Goal: Transaction & Acquisition: Download file/media

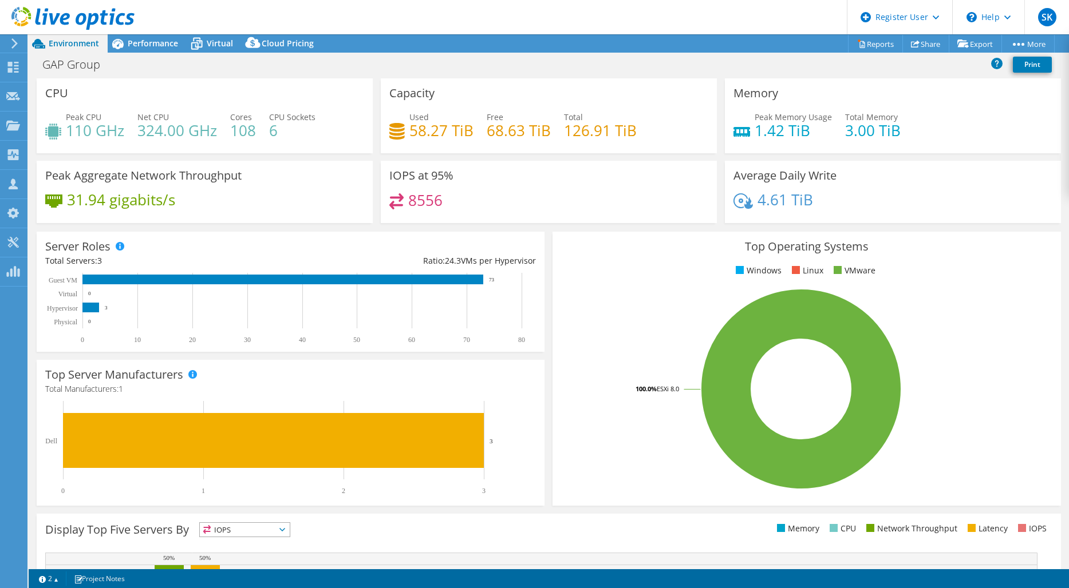
select select "EULondon"
select select "USD"
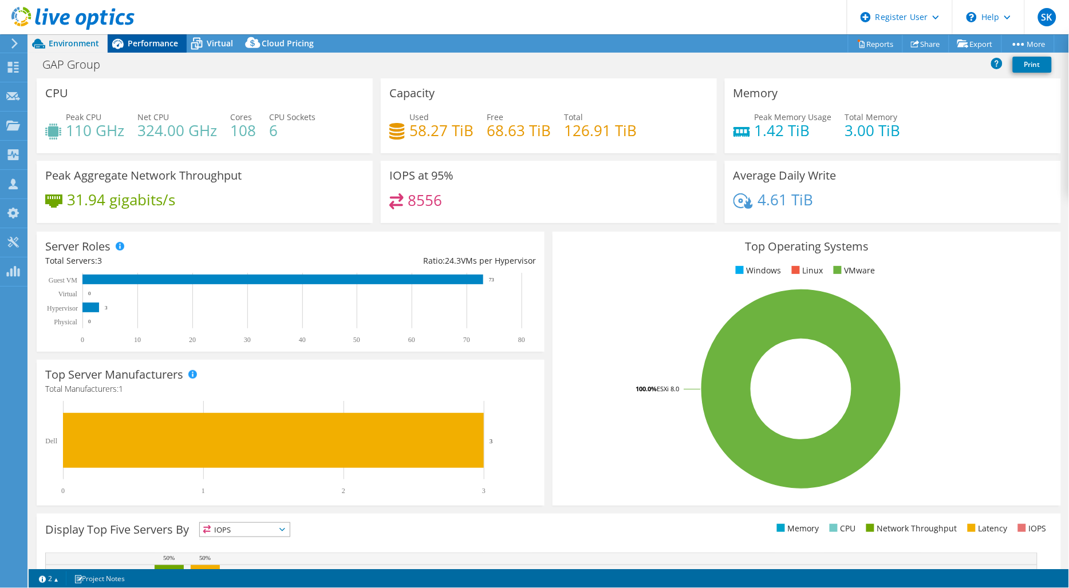
click at [152, 42] on span "Performance" at bounding box center [153, 43] width 50 height 11
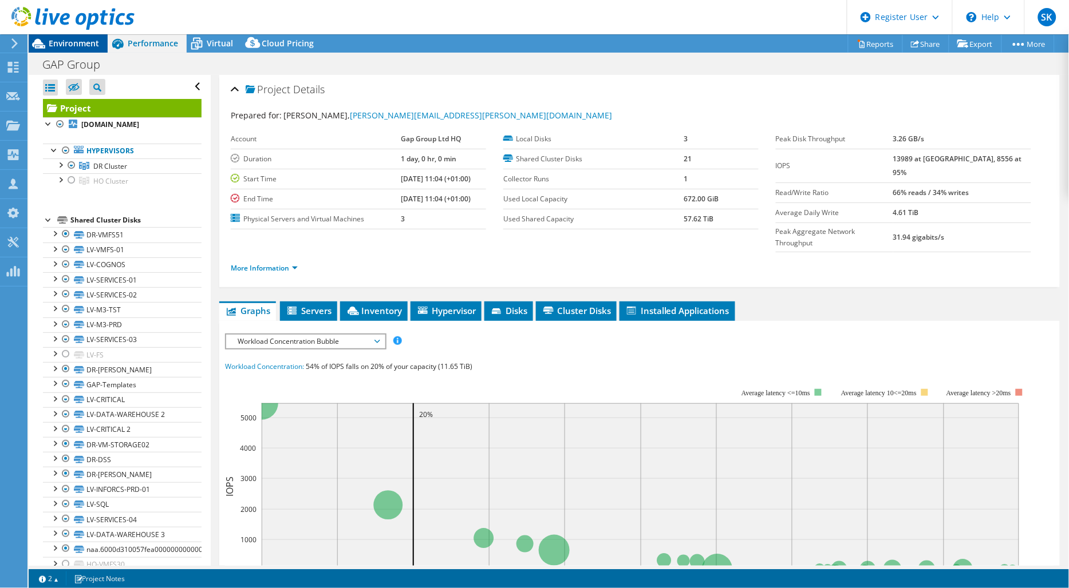
click at [105, 41] on div "Environment" at bounding box center [68, 43] width 79 height 18
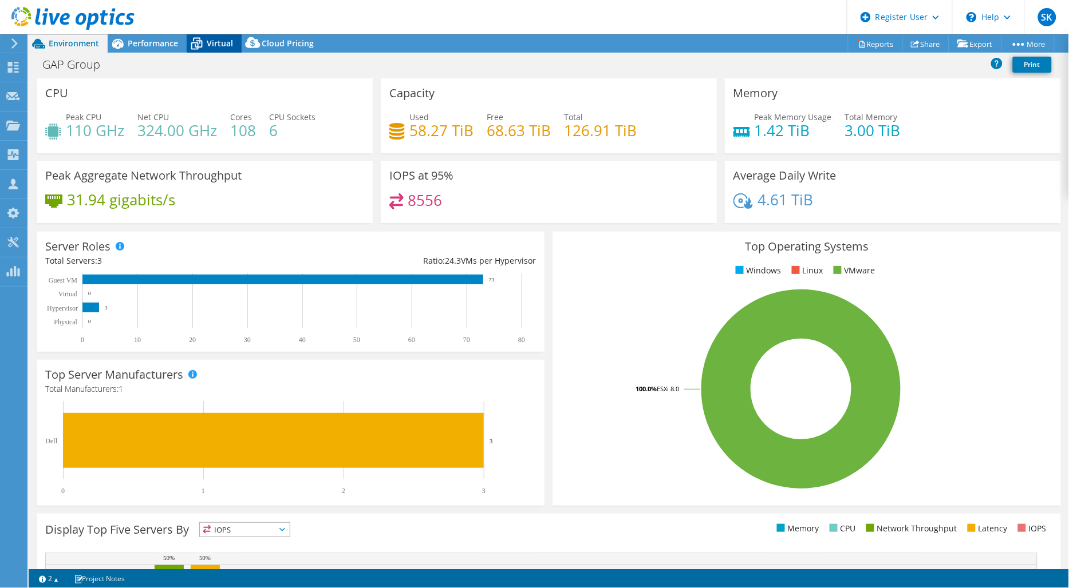
click at [201, 38] on icon at bounding box center [197, 44] width 20 height 20
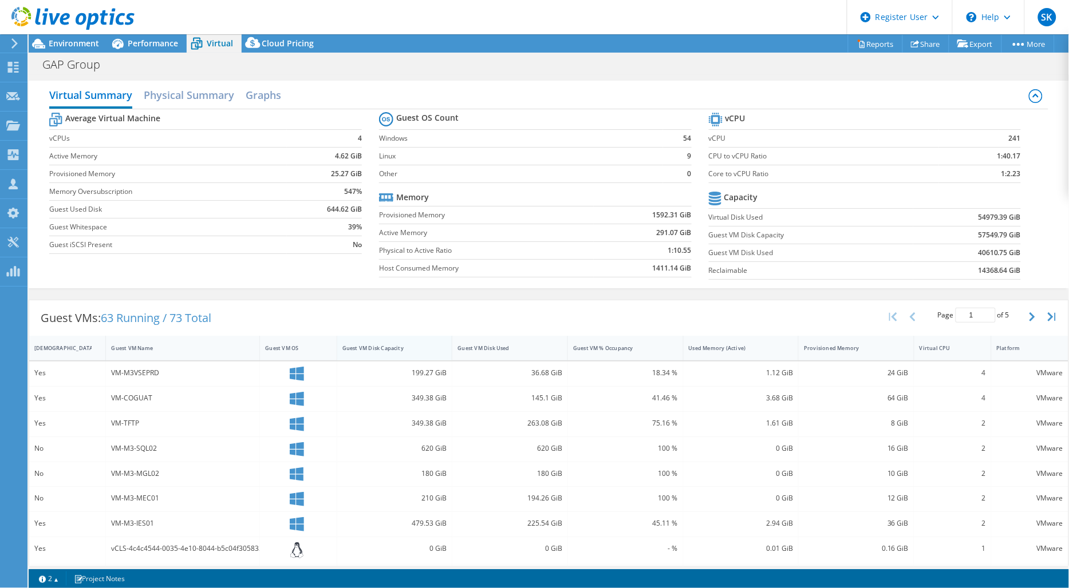
click at [412, 344] on div "Guest VM Disk Capacity" at bounding box center [387, 348] width 101 height 18
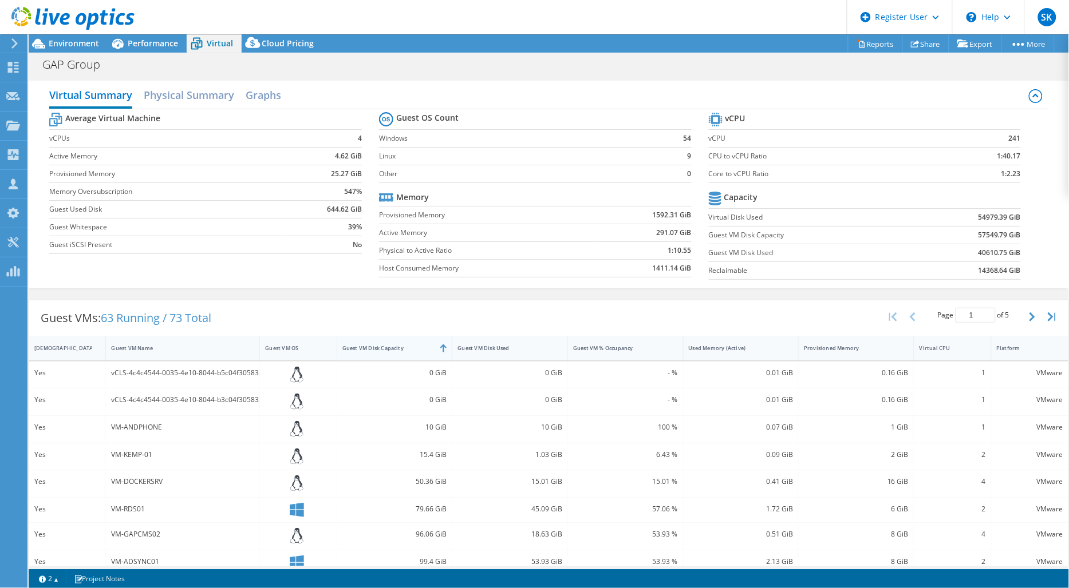
click at [412, 344] on div "Guest VM Disk Capacity" at bounding box center [387, 348] width 101 height 18
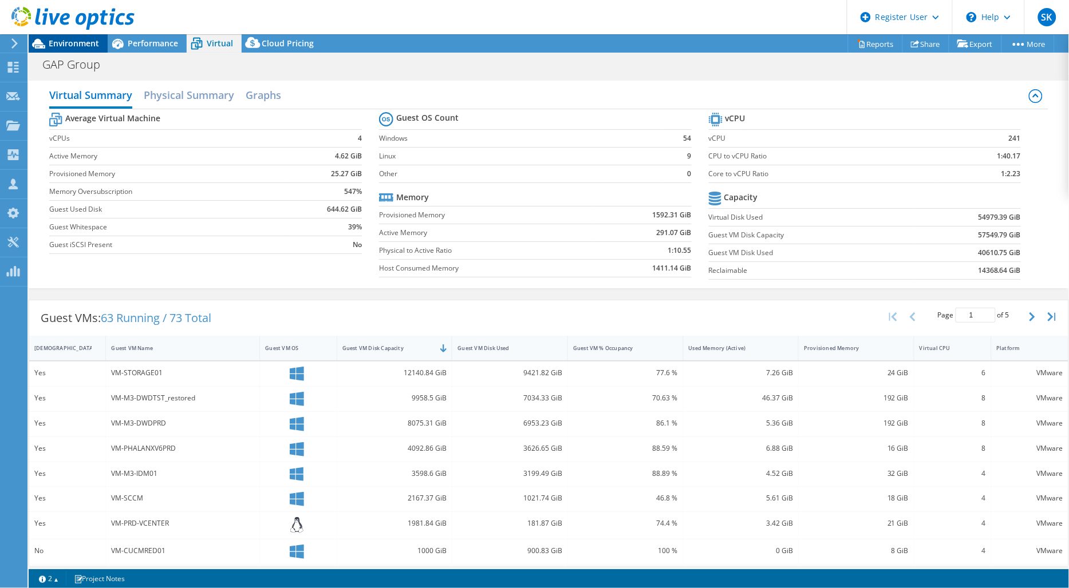
click at [65, 46] on span "Environment" at bounding box center [74, 43] width 50 height 11
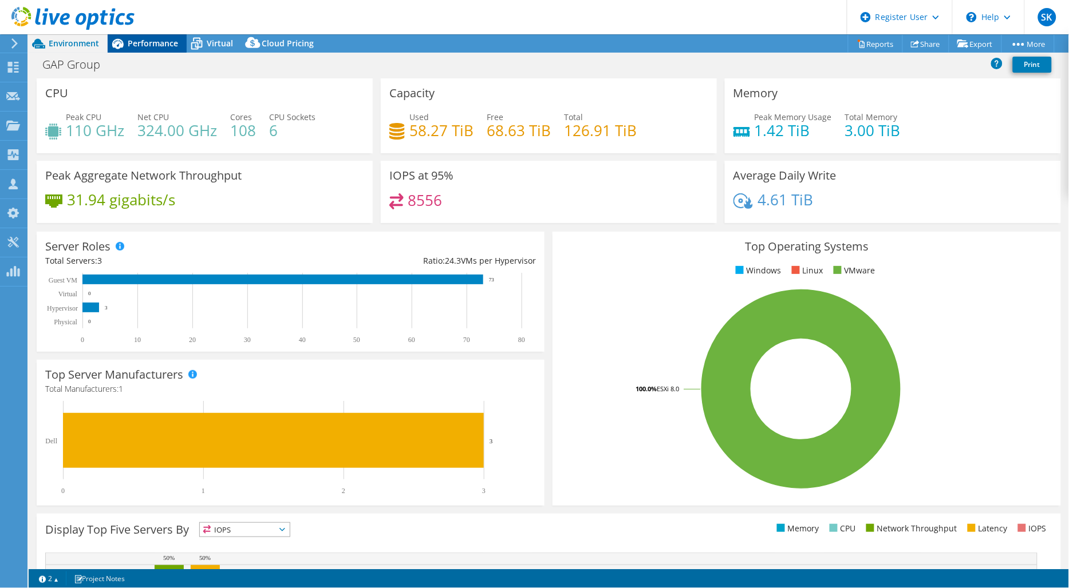
click at [137, 42] on span "Performance" at bounding box center [153, 43] width 50 height 11
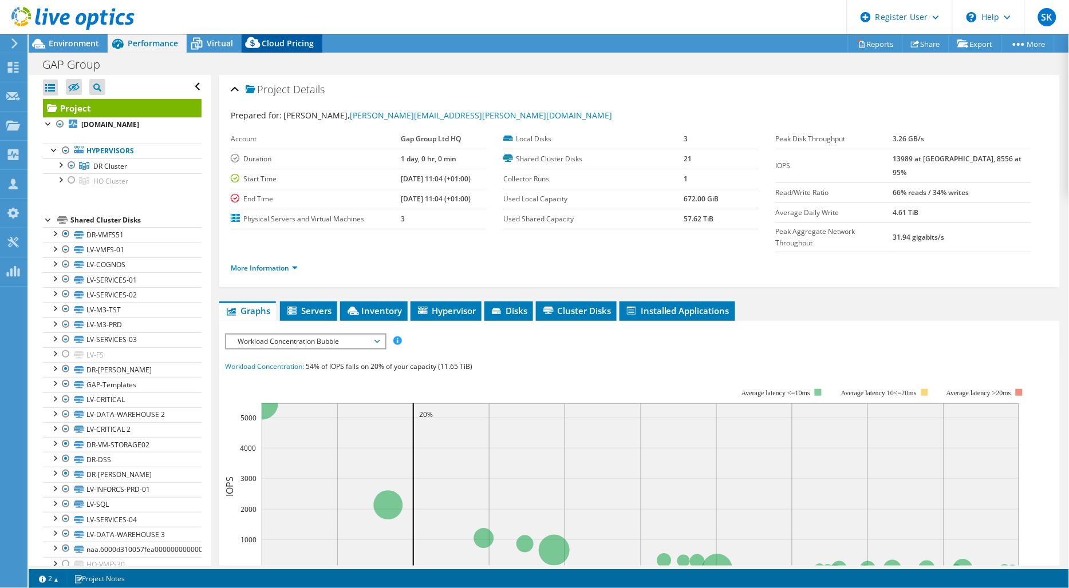
click at [259, 36] on icon at bounding box center [253, 45] width 23 height 23
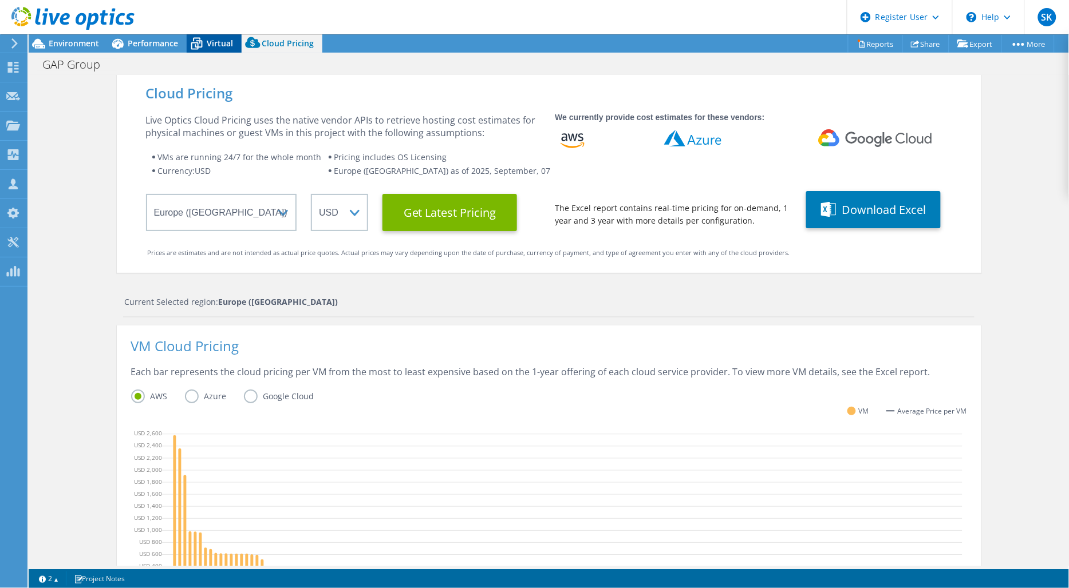
click at [214, 39] on span "Virtual" at bounding box center [220, 43] width 26 height 11
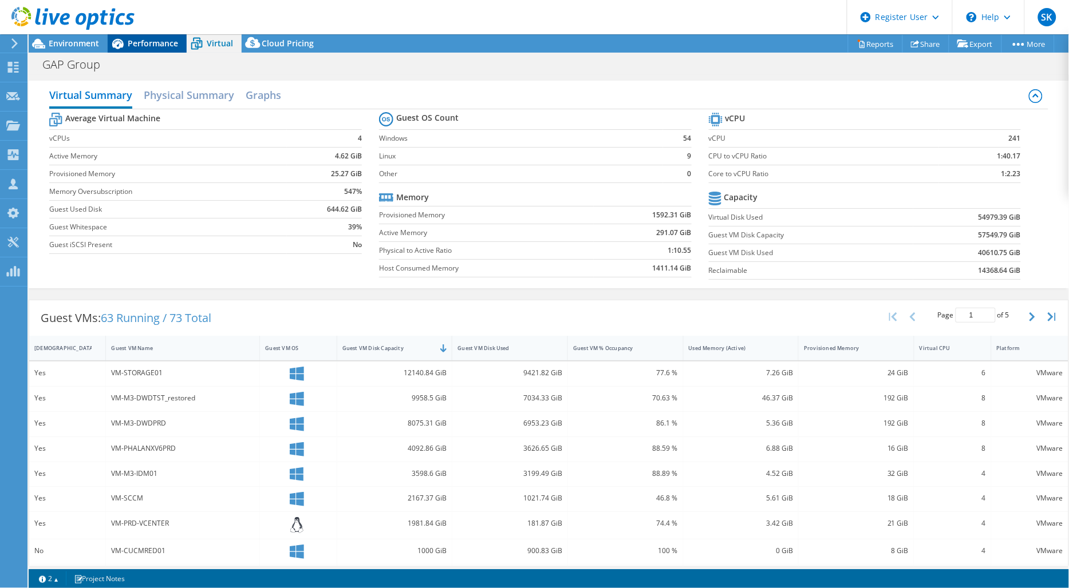
click at [156, 39] on span "Performance" at bounding box center [153, 43] width 50 height 11
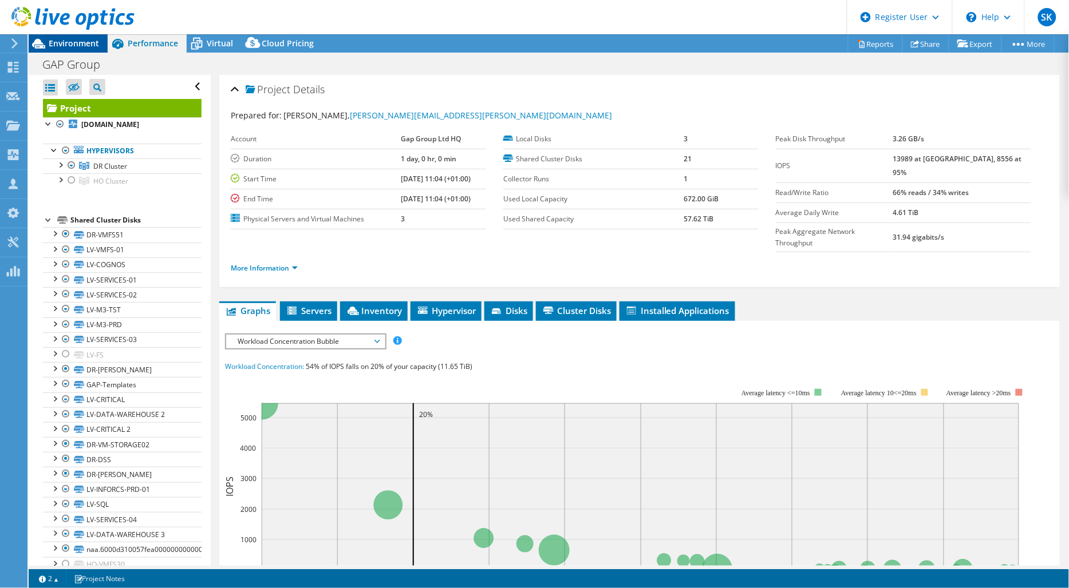
click at [81, 49] on div "Environment" at bounding box center [68, 43] width 79 height 18
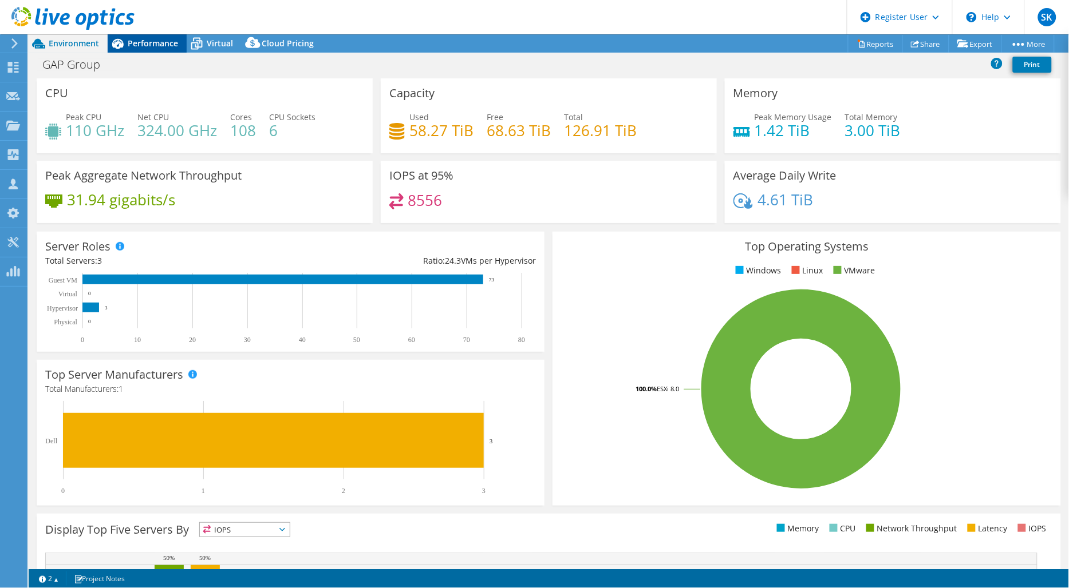
click at [157, 46] on span "Performance" at bounding box center [153, 43] width 50 height 11
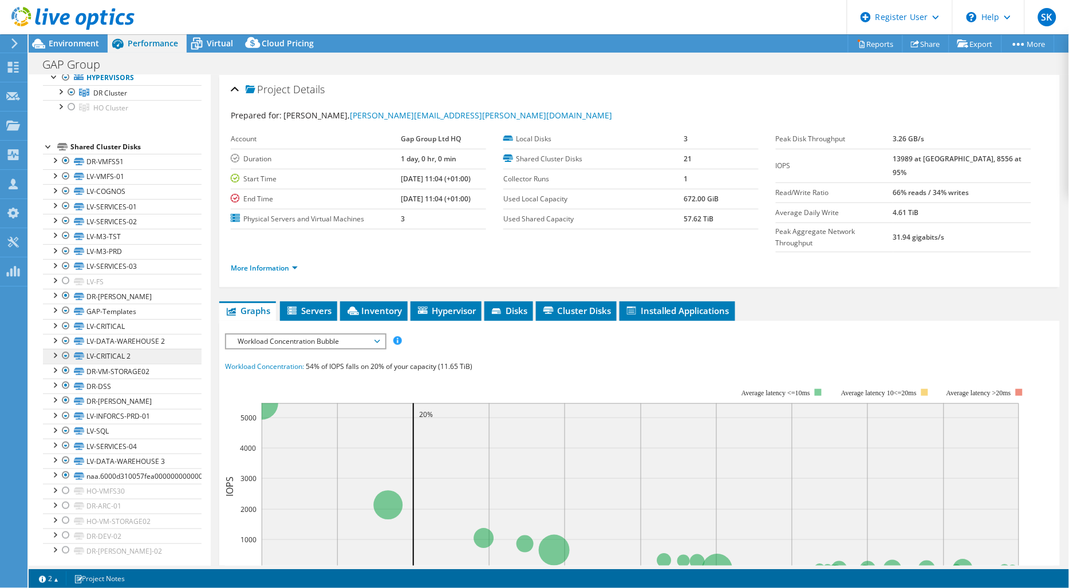
scroll to position [81, 0]
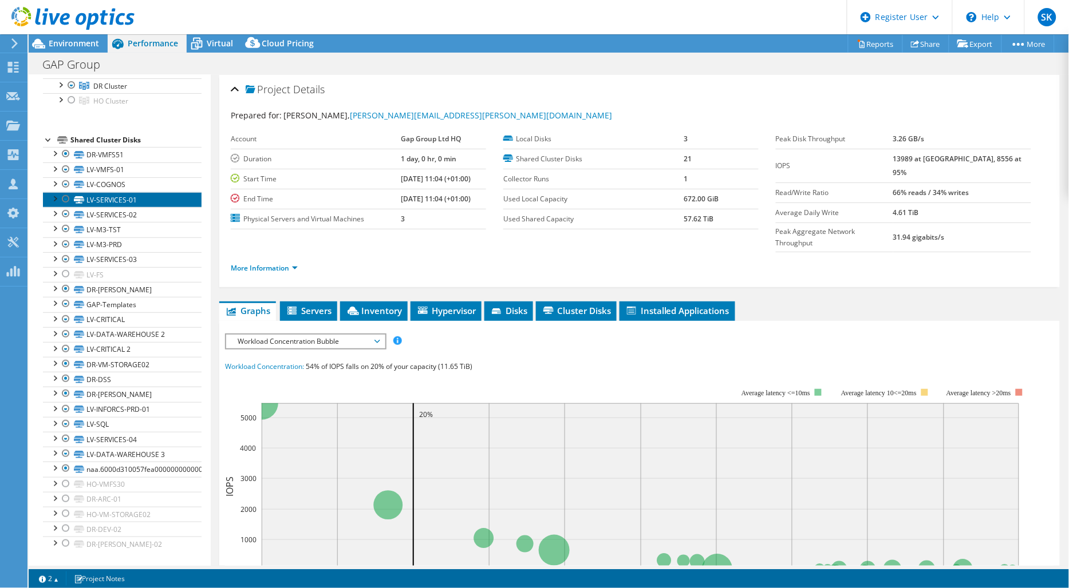
click at [109, 198] on link "LV-SERVICES-01" at bounding box center [122, 199] width 159 height 15
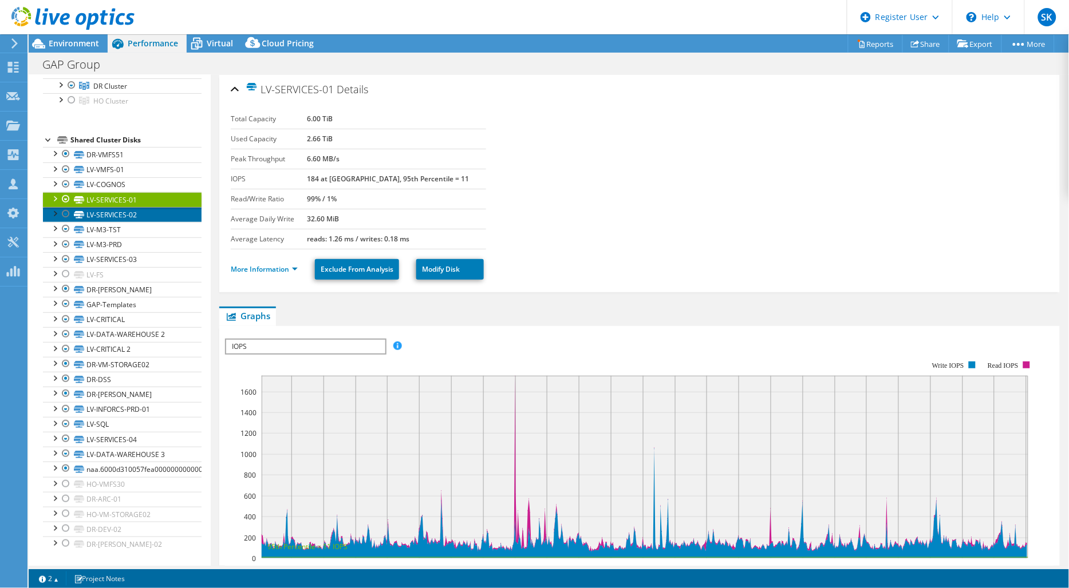
click at [109, 214] on link "LV-SERVICES-02" at bounding box center [122, 214] width 159 height 15
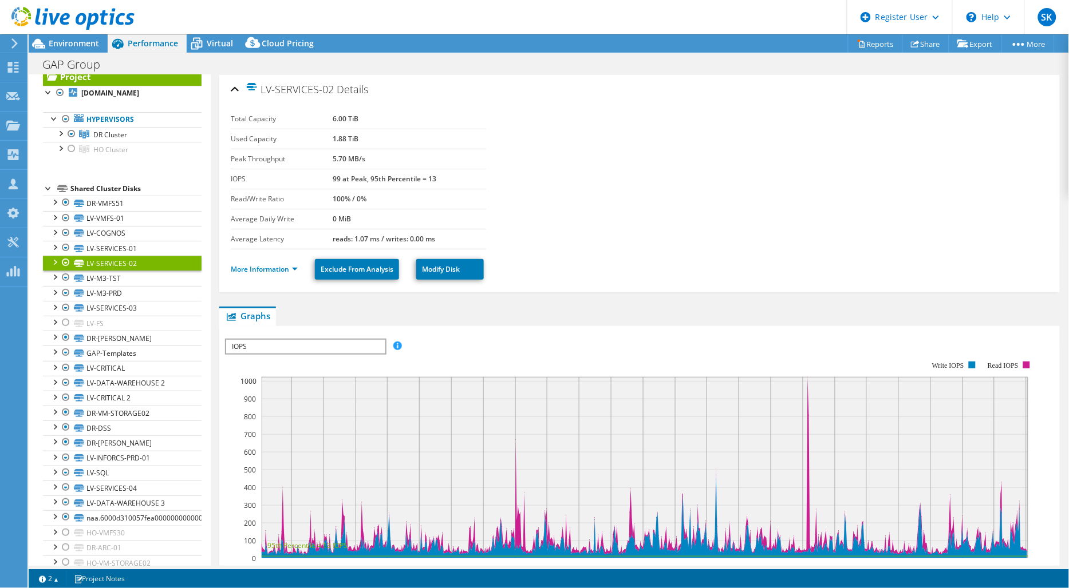
scroll to position [0, 0]
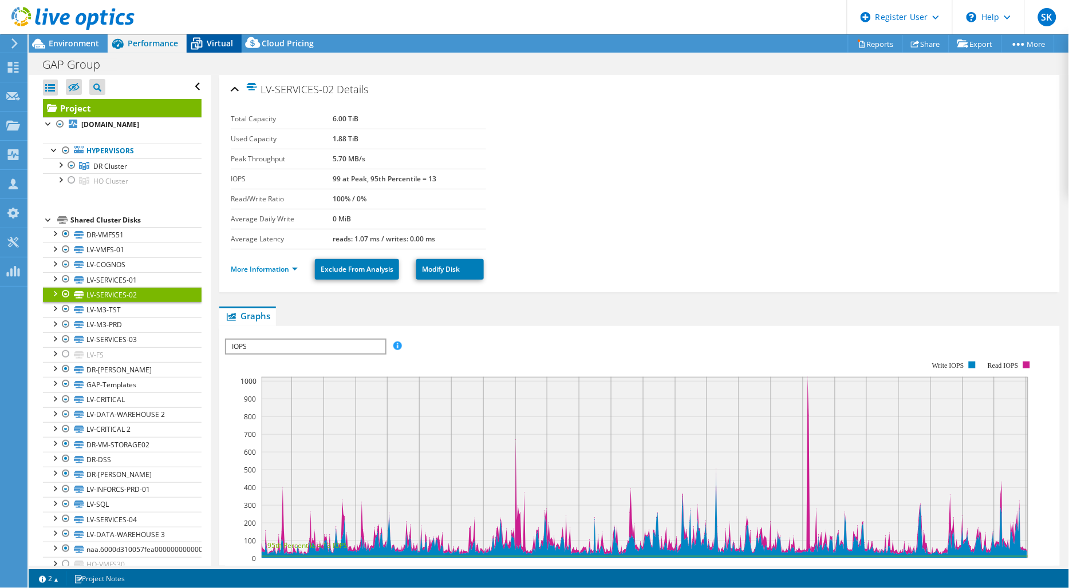
click at [203, 36] on icon at bounding box center [197, 44] width 20 height 20
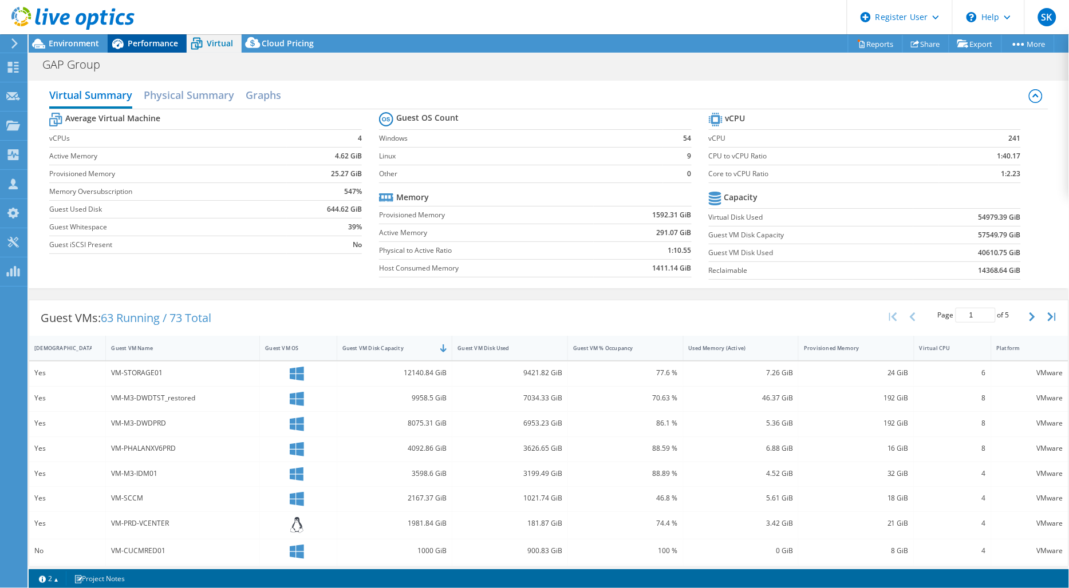
click at [155, 47] on span "Performance" at bounding box center [153, 43] width 50 height 11
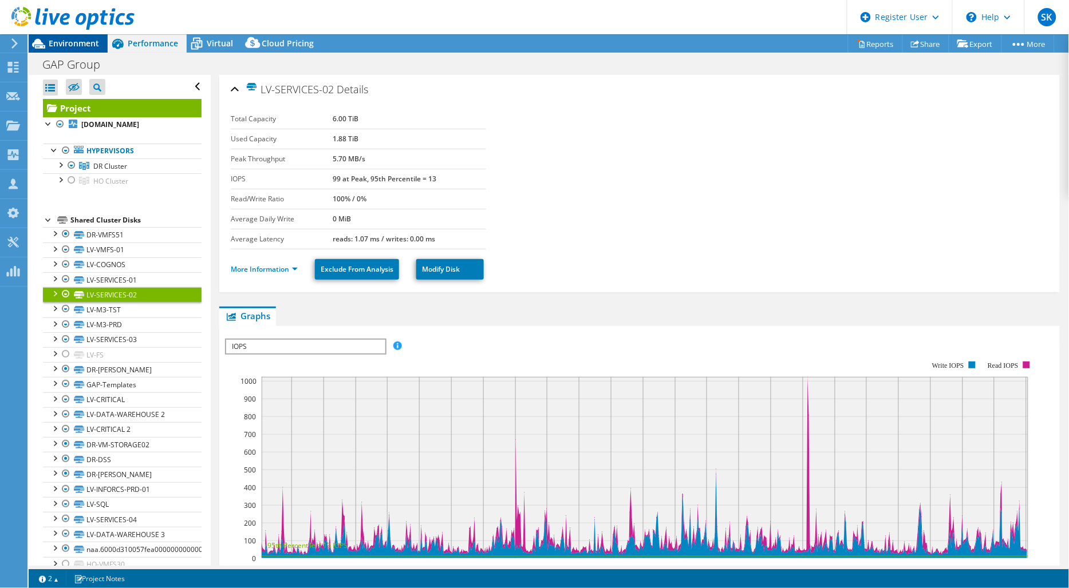
click at [78, 46] on span "Environment" at bounding box center [74, 43] width 50 height 11
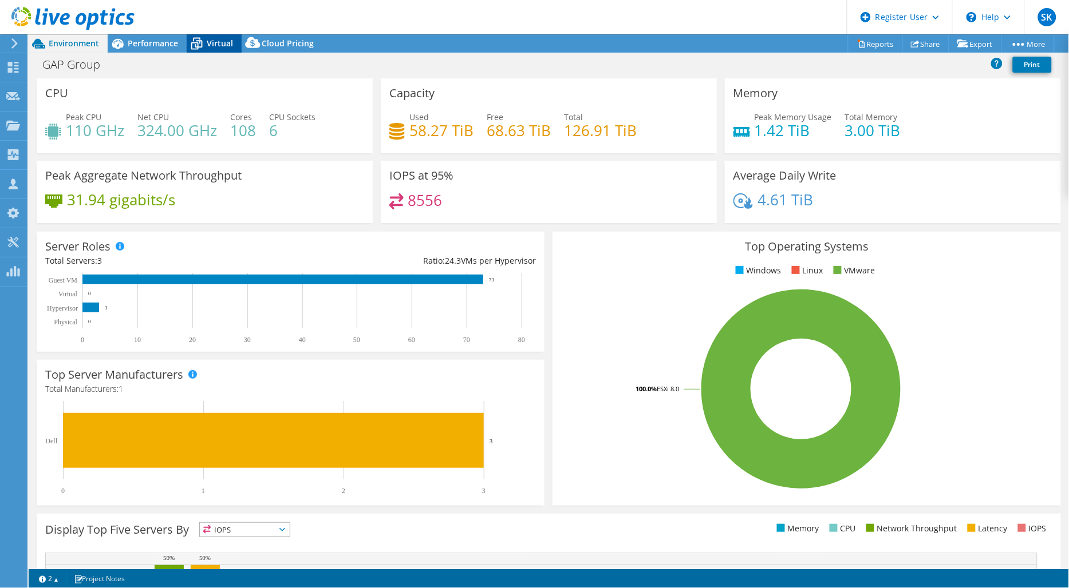
click at [212, 44] on span "Virtual" at bounding box center [220, 43] width 26 height 11
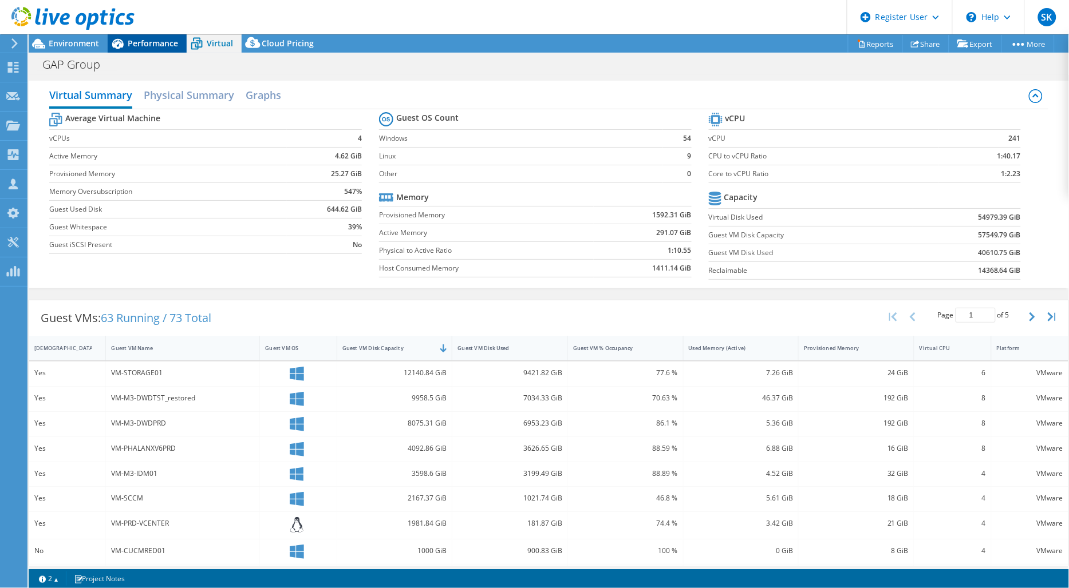
click at [144, 44] on span "Performance" at bounding box center [153, 43] width 50 height 11
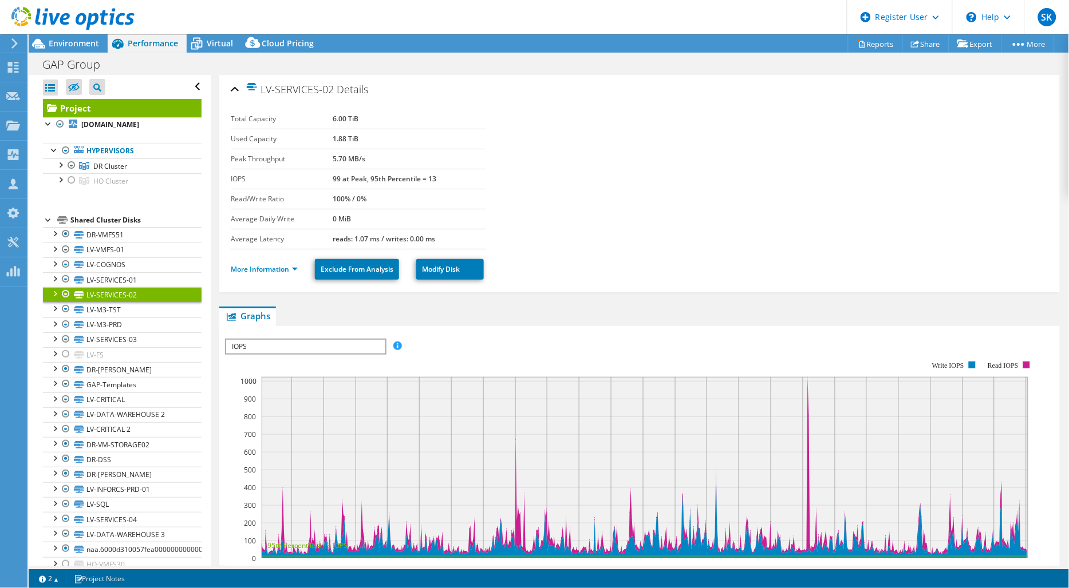
click at [109, 110] on link "Project" at bounding box center [122, 108] width 159 height 18
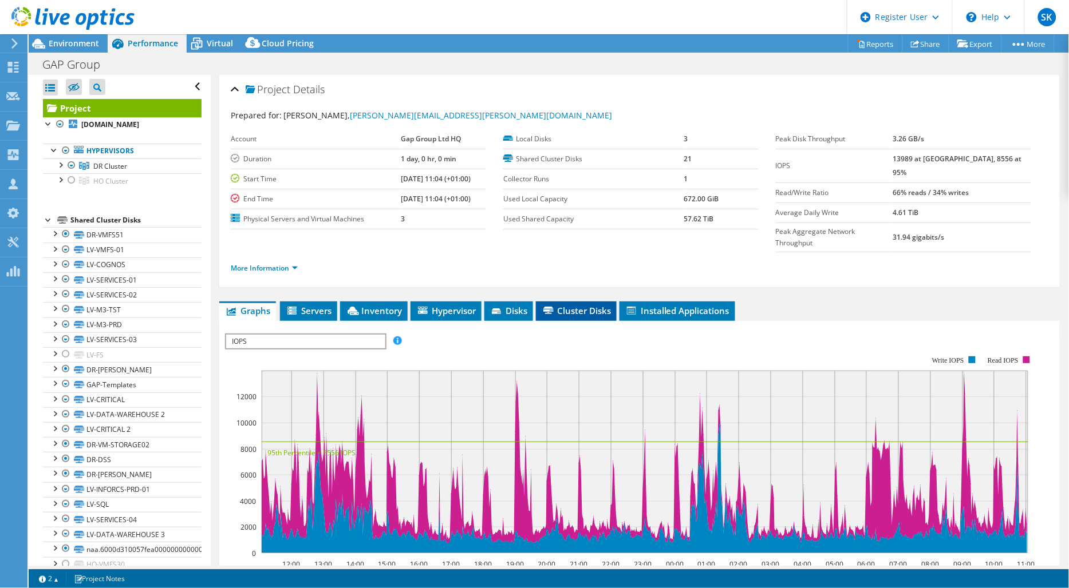
click at [563, 305] on span "Cluster Disks" at bounding box center [576, 310] width 69 height 11
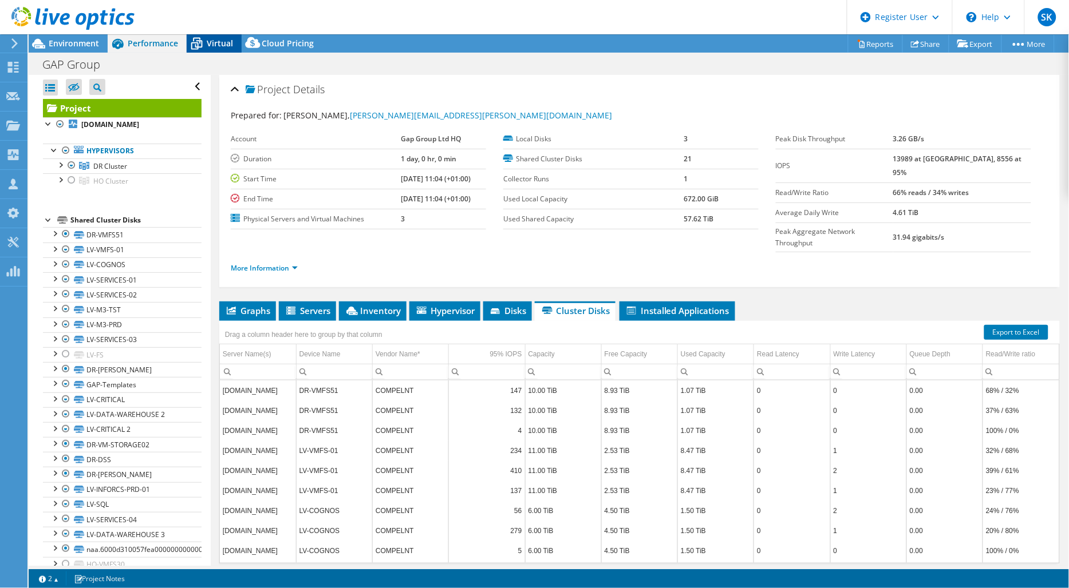
click at [232, 35] on div "Virtual" at bounding box center [214, 43] width 55 height 18
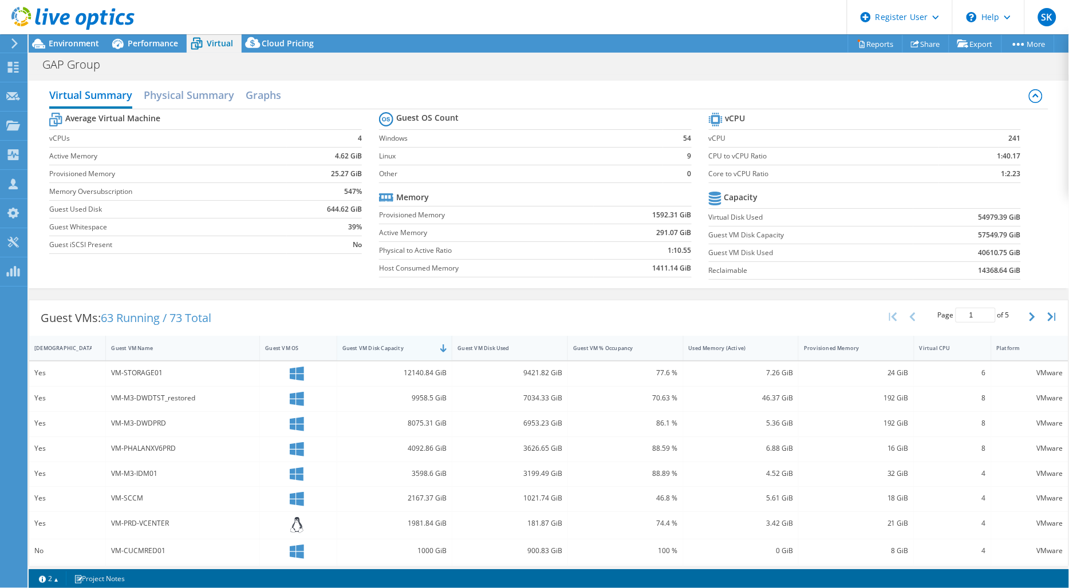
click at [400, 355] on div "Guest VM Disk Capacity" at bounding box center [387, 348] width 101 height 18
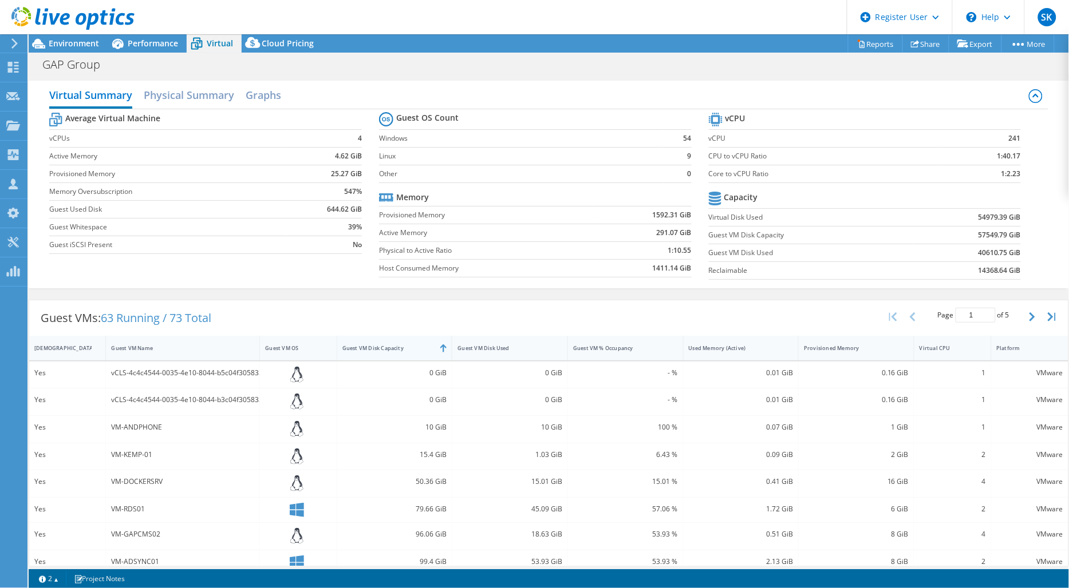
click at [401, 347] on div "Guest VM Disk Capacity" at bounding box center [387, 348] width 91 height 7
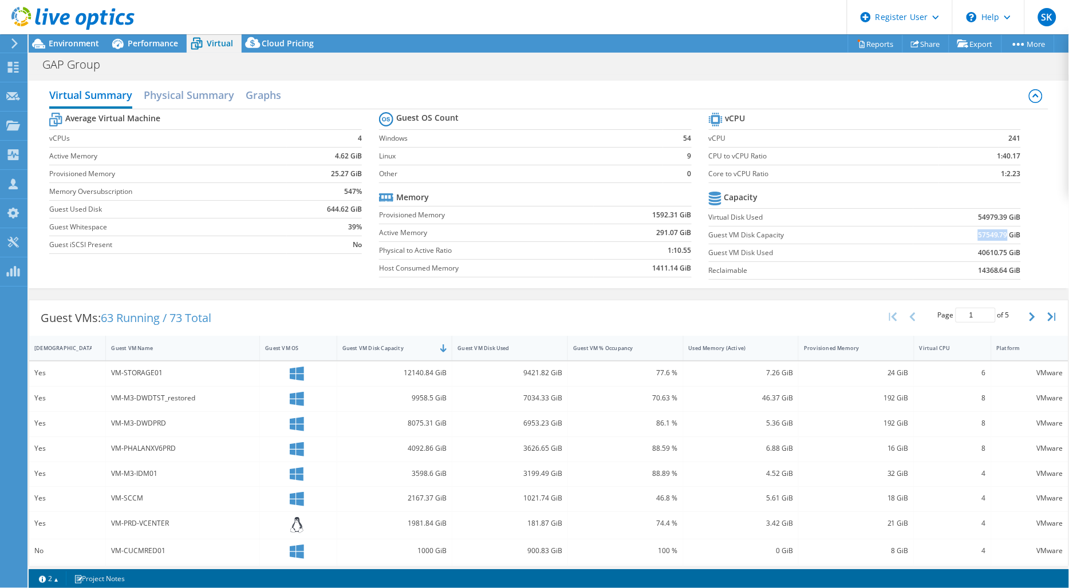
drag, startPoint x: 969, startPoint y: 236, endPoint x: 998, endPoint y: 231, distance: 29.0
click at [998, 231] on b "57549.79 GiB" at bounding box center [999, 235] width 43 height 11
copy b "57549.79"
drag, startPoint x: 965, startPoint y: 251, endPoint x: 998, endPoint y: 251, distance: 33.2
click at [998, 251] on td "40610.75 GiB" at bounding box center [967, 253] width 108 height 18
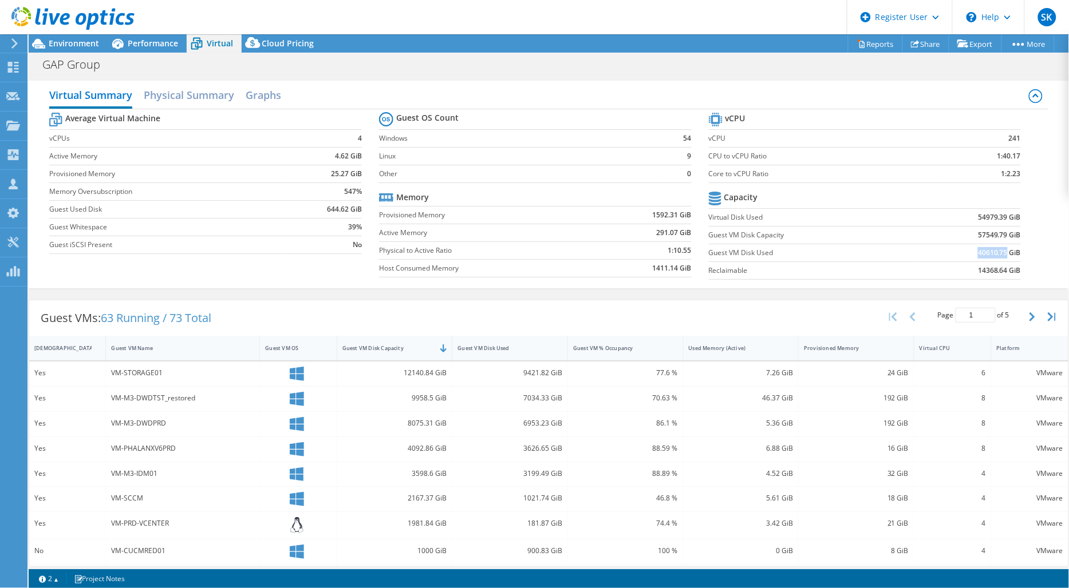
copy b "40610.75"
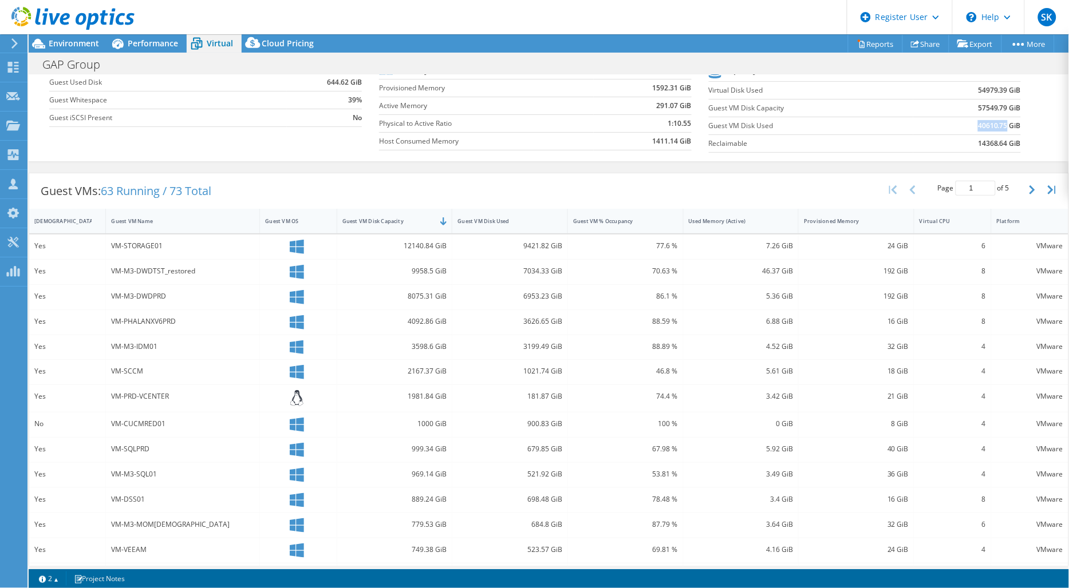
scroll to position [53, 0]
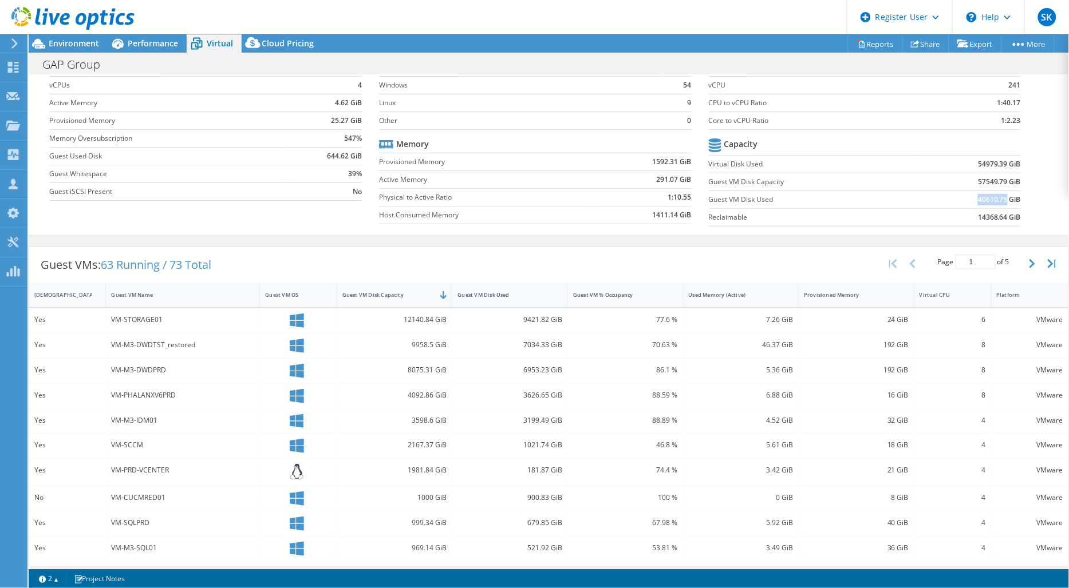
click at [528, 287] on div "Guest VM Disk Used" at bounding box center [502, 295] width 101 height 18
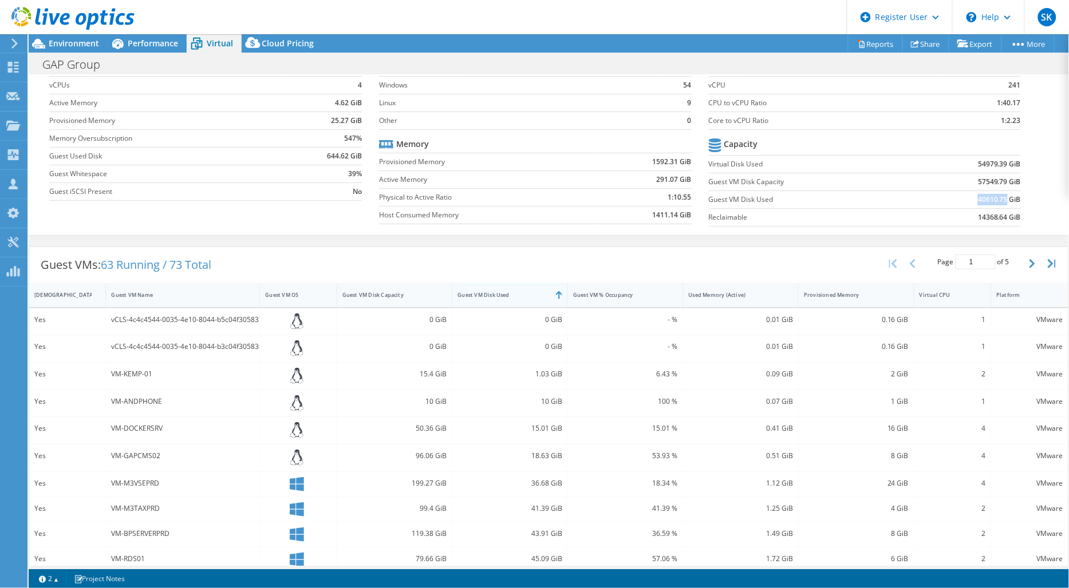
click at [531, 290] on div "Guest VM Disk Used" at bounding box center [502, 295] width 101 height 18
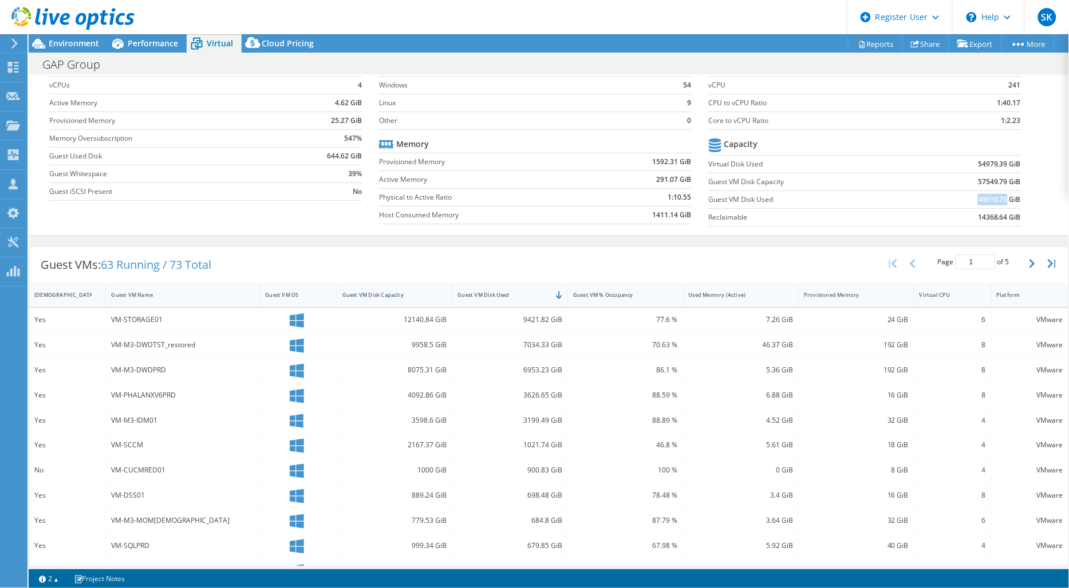
click at [421, 294] on div "Guest VM Disk Capacity" at bounding box center [387, 294] width 91 height 7
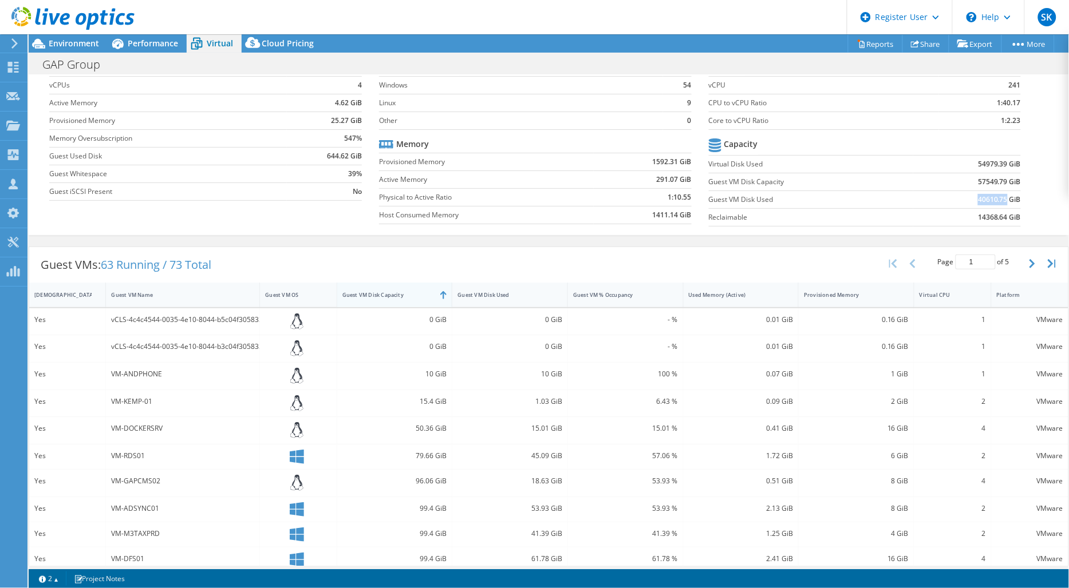
click at [421, 294] on div "Guest VM Disk Capacity" at bounding box center [387, 294] width 91 height 7
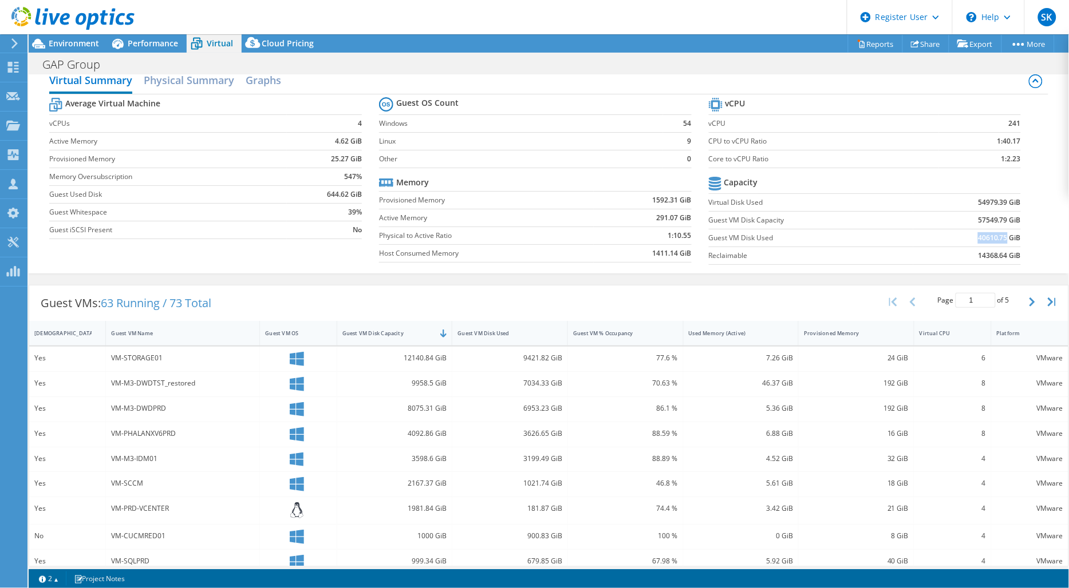
scroll to position [0, 0]
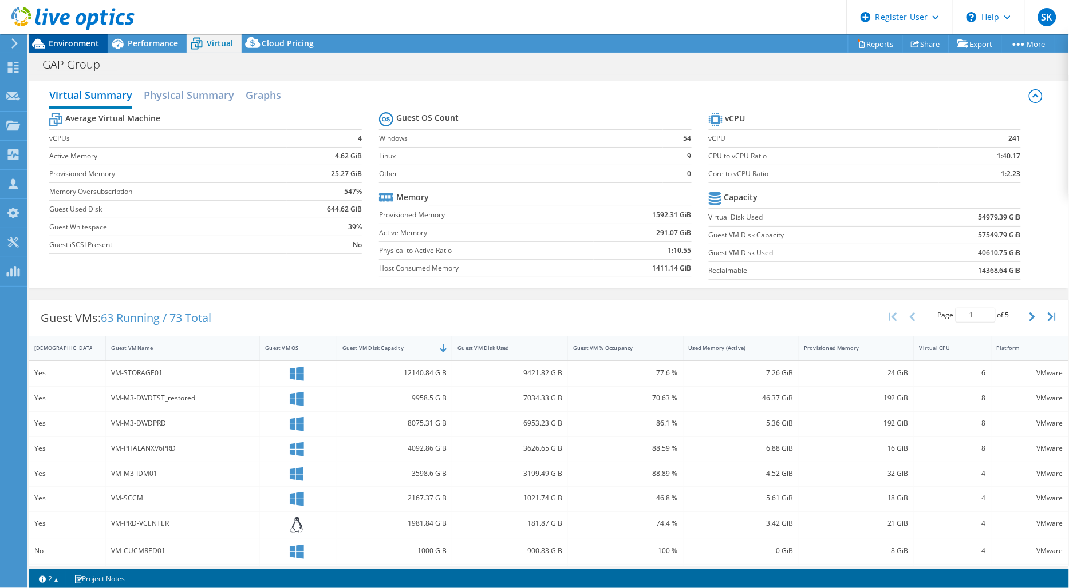
click at [71, 45] on span "Environment" at bounding box center [74, 43] width 50 height 11
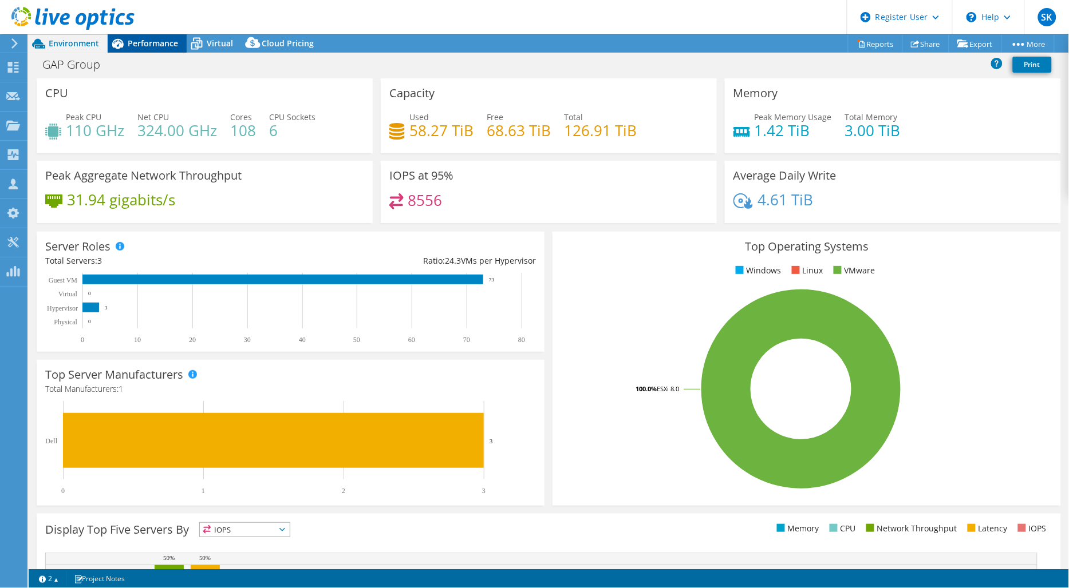
click at [138, 46] on span "Performance" at bounding box center [153, 43] width 50 height 11
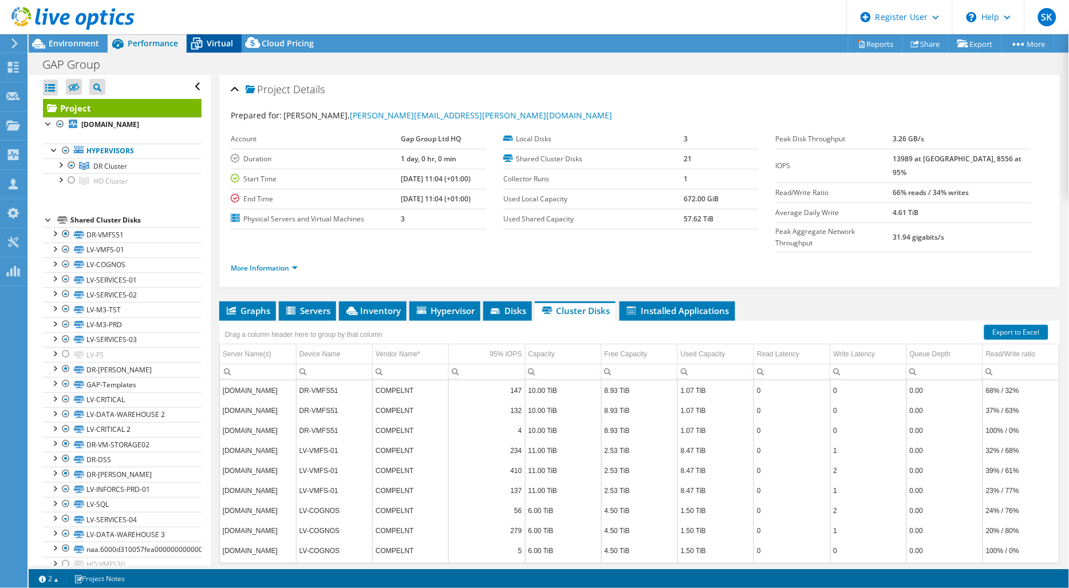
click at [209, 40] on span "Virtual" at bounding box center [220, 43] width 26 height 11
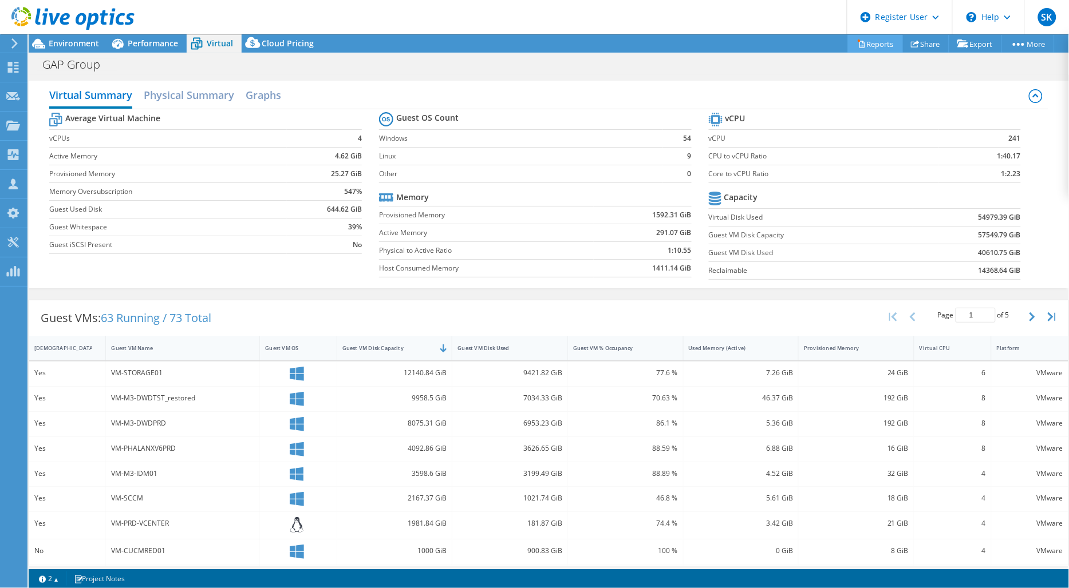
click at [875, 41] on link "Reports" at bounding box center [875, 44] width 55 height 18
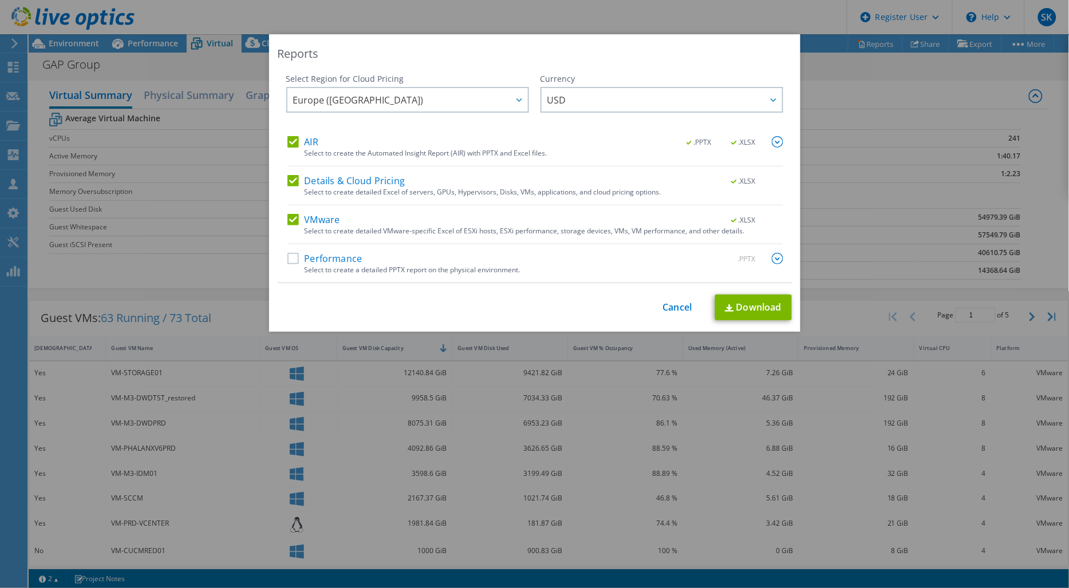
drag, startPoint x: 306, startPoint y: 180, endPoint x: 309, endPoint y: 213, distance: 33.3
click at [306, 181] on label "Details & Cloud Pricing" at bounding box center [346, 180] width 118 height 11
click at [0, 0] on input "Details & Cloud Pricing" at bounding box center [0, 0] width 0 height 0
click at [310, 218] on label "VMware" at bounding box center [313, 219] width 53 height 11
click at [0, 0] on input "VMware" at bounding box center [0, 0] width 0 height 0
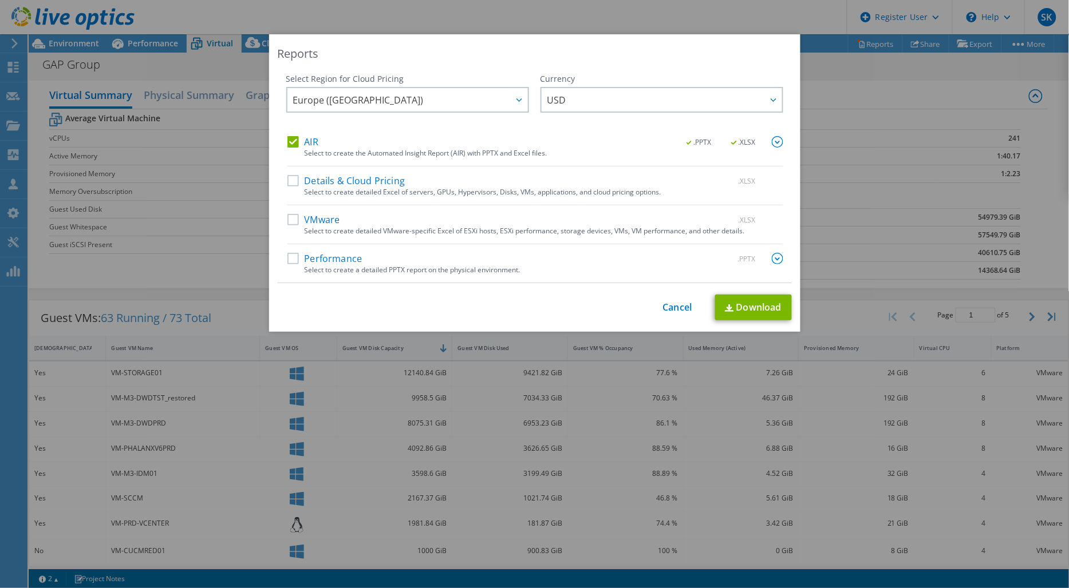
click at [291, 219] on label "VMware" at bounding box center [313, 219] width 53 height 11
click at [0, 0] on input "VMware" at bounding box center [0, 0] width 0 height 0
click at [779, 101] on div "Select Region for Cloud Pricing Asia Pacific ([GEOGRAPHIC_DATA]) [GEOGRAPHIC_DA…" at bounding box center [535, 178] width 514 height 210
click at [771, 100] on icon at bounding box center [774, 99] width 6 height 3
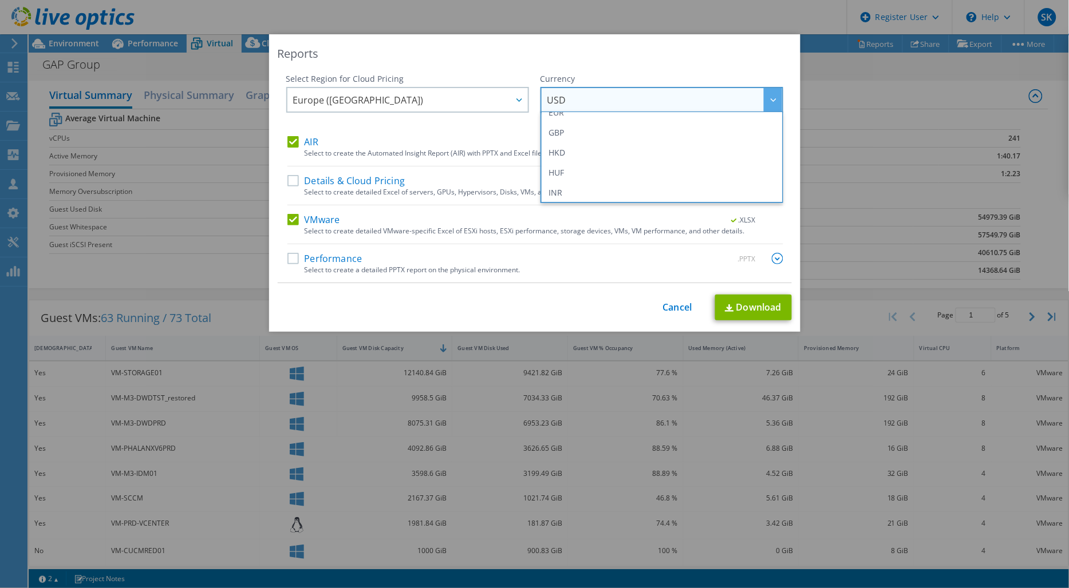
scroll to position [140, 0]
click at [658, 159] on li "GBP" at bounding box center [661, 165] width 237 height 20
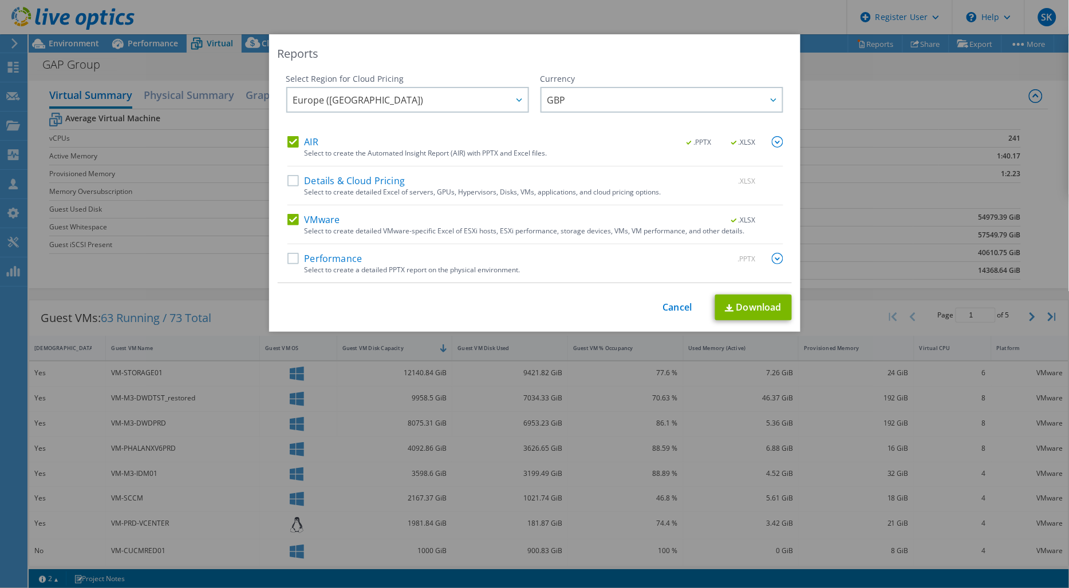
click at [722, 293] on div "Reports Select Region for Cloud Pricing Asia Pacific ([GEOGRAPHIC_DATA]) [GEOGR…" at bounding box center [534, 183] width 531 height 298
click at [725, 306] on img at bounding box center [729, 308] width 9 height 7
click at [681, 305] on link "Cancel" at bounding box center [677, 307] width 29 height 11
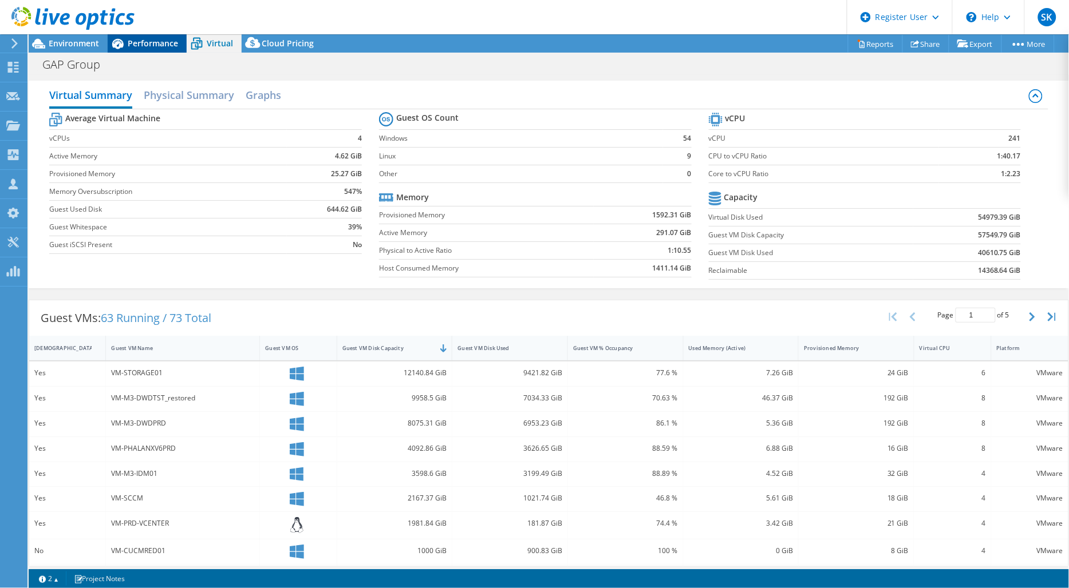
click at [144, 44] on span "Performance" at bounding box center [153, 43] width 50 height 11
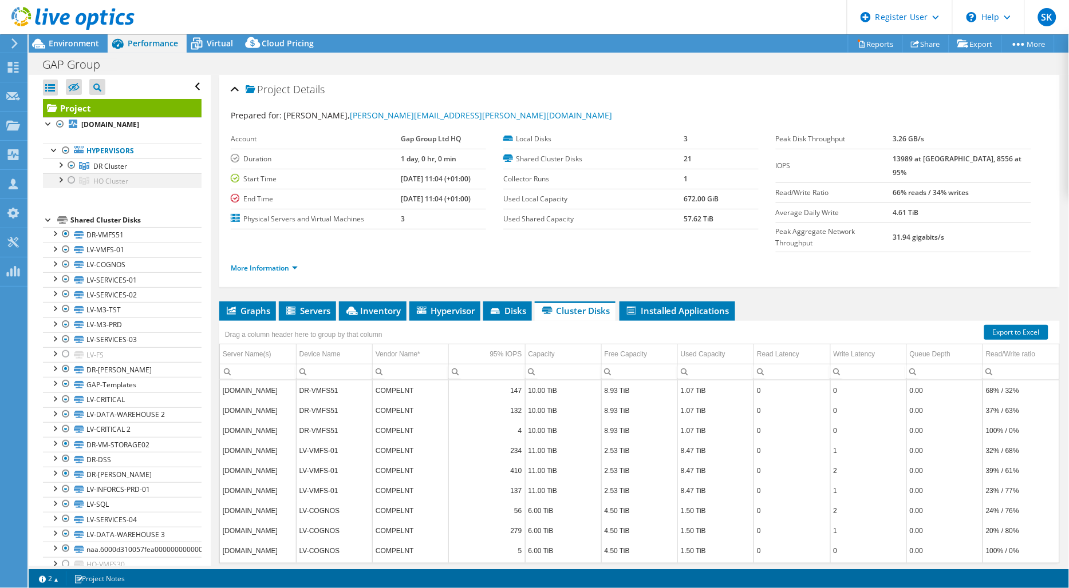
click at [74, 180] on div at bounding box center [71, 180] width 11 height 14
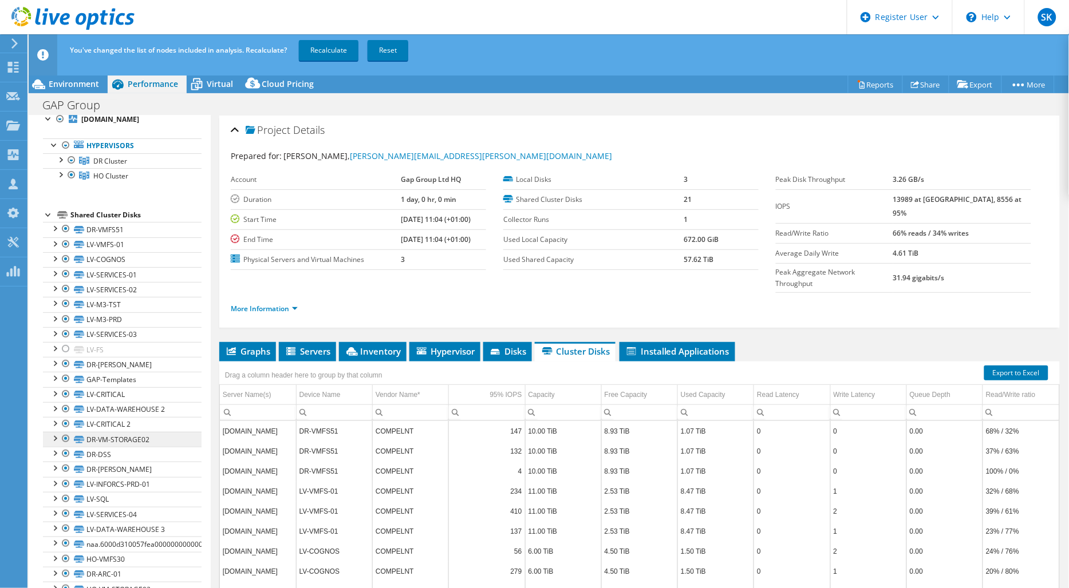
scroll to position [81, 0]
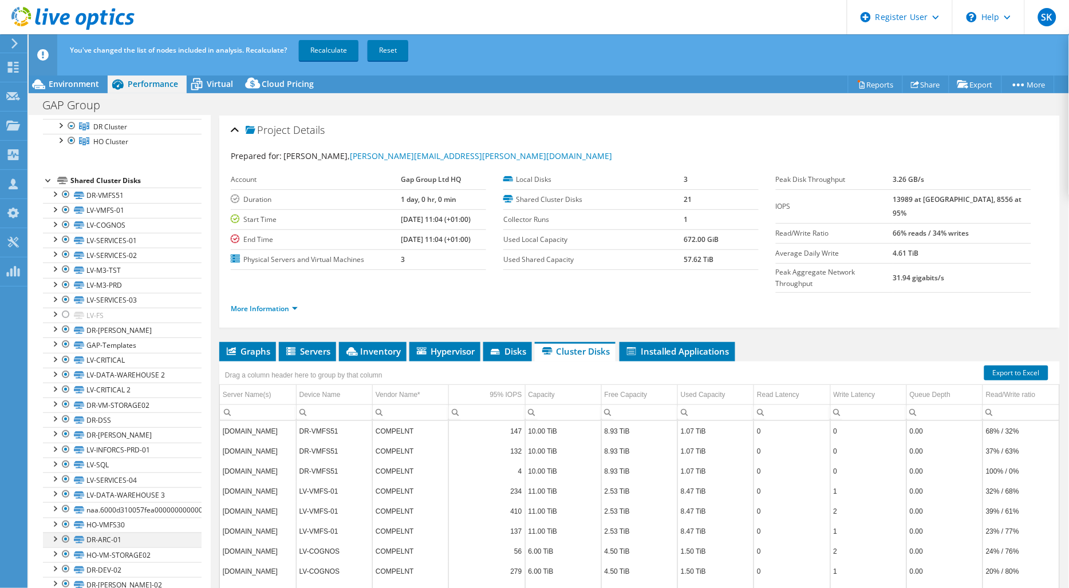
click at [70, 540] on div at bounding box center [65, 540] width 11 height 14
click at [68, 557] on div at bounding box center [65, 555] width 11 height 14
click at [68, 567] on div at bounding box center [65, 570] width 11 height 14
click at [64, 585] on div at bounding box center [65, 585] width 11 height 14
click at [330, 52] on link "Recalculate" at bounding box center [329, 50] width 60 height 21
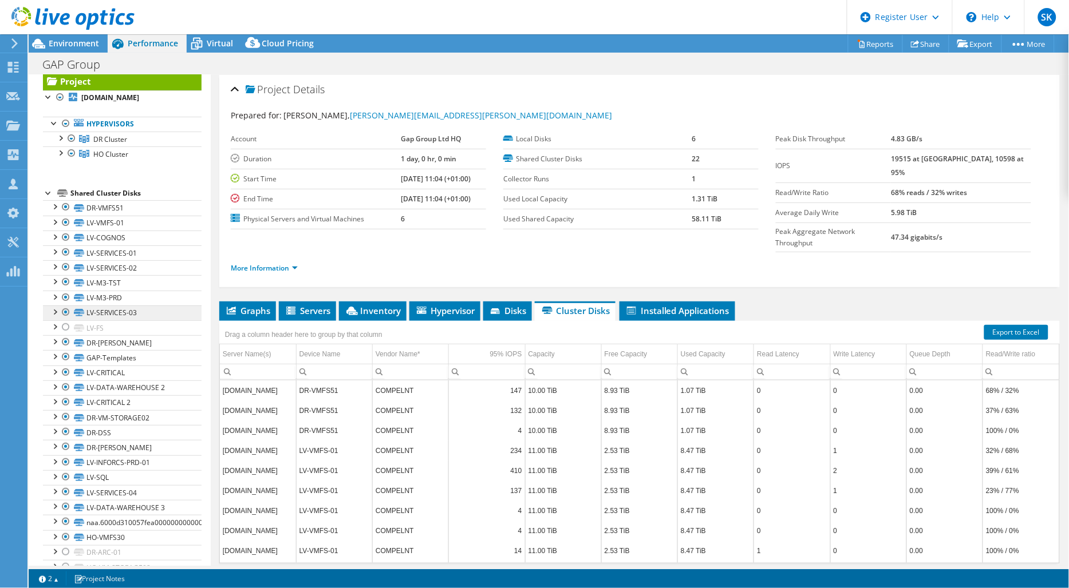
scroll to position [0, 0]
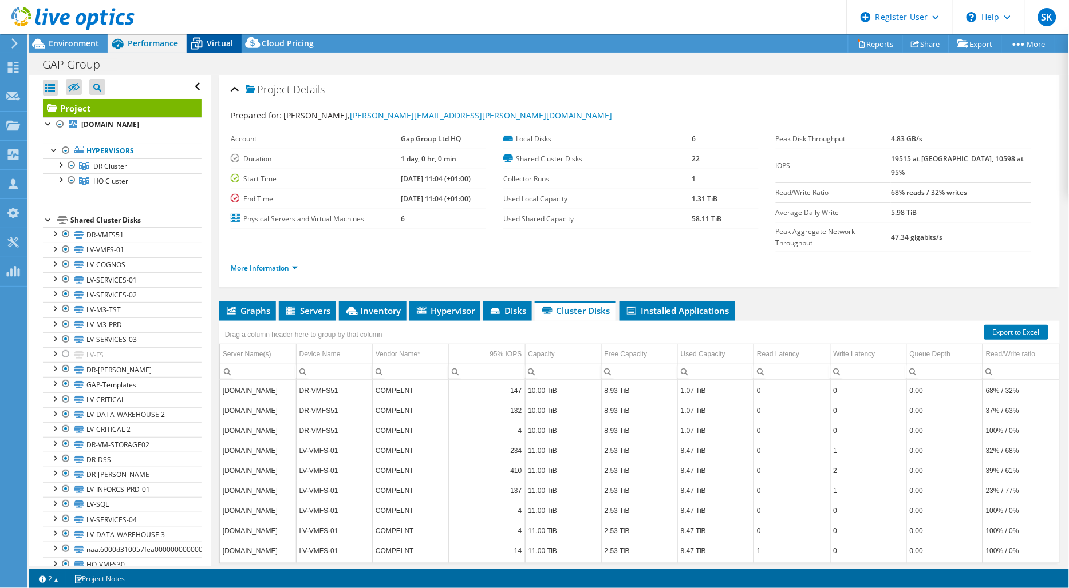
click at [202, 41] on icon at bounding box center [197, 44] width 20 height 20
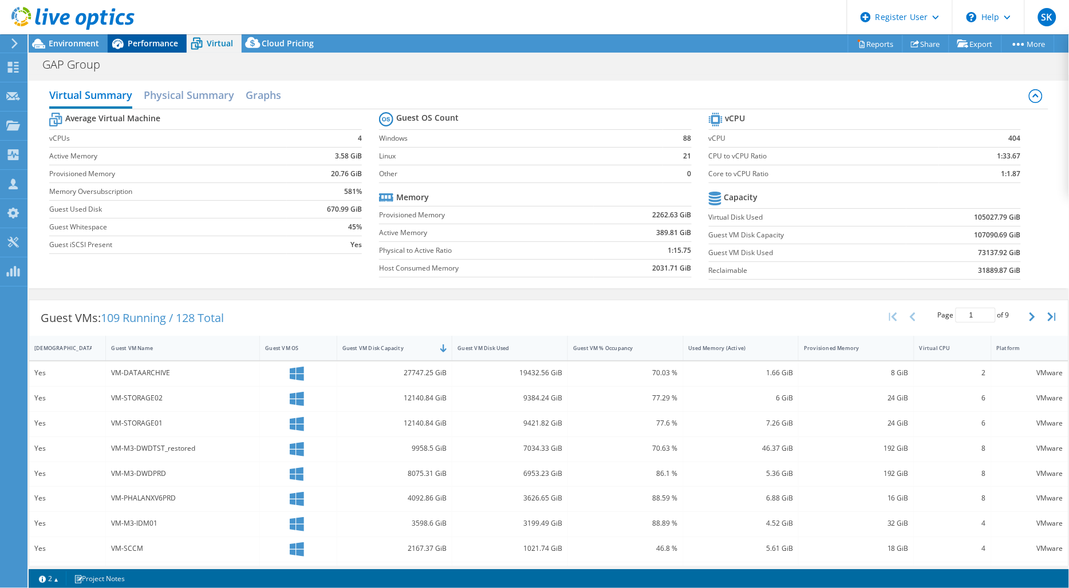
click at [166, 46] on span "Performance" at bounding box center [153, 43] width 50 height 11
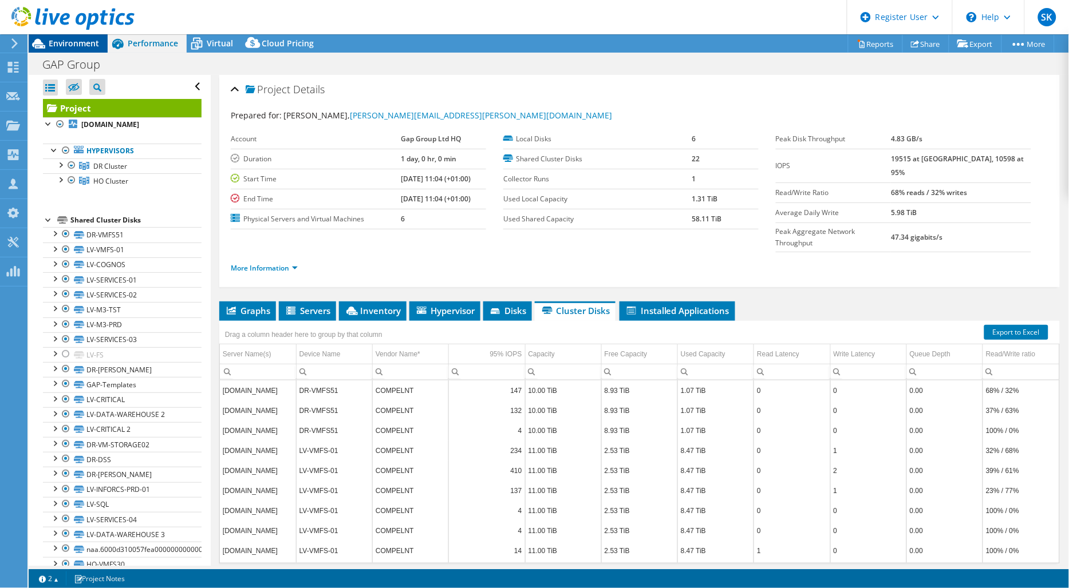
click at [77, 49] on div "Environment" at bounding box center [68, 43] width 79 height 18
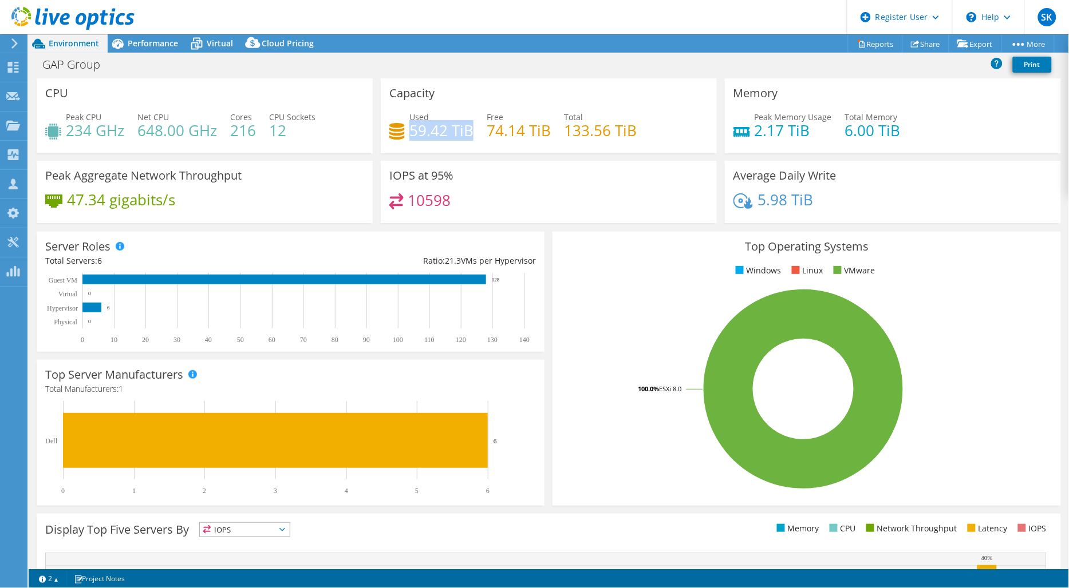
drag, startPoint x: 406, startPoint y: 131, endPoint x: 467, endPoint y: 127, distance: 60.8
click at [467, 127] on h4 "59.42 TiB" at bounding box center [441, 130] width 64 height 13
click at [857, 43] on icon at bounding box center [861, 44] width 9 height 9
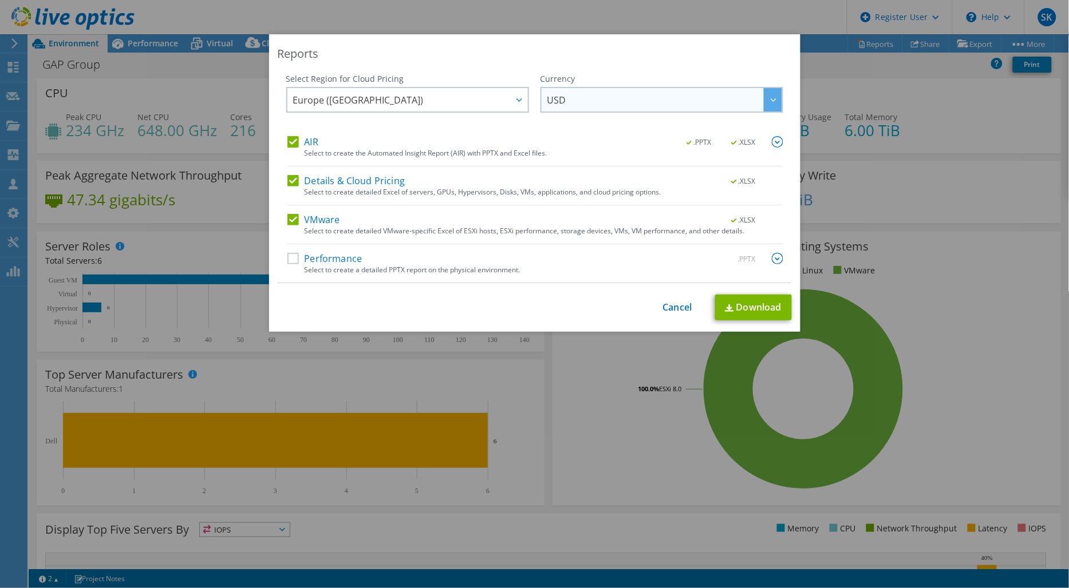
click at [567, 96] on span "USD" at bounding box center [664, 99] width 235 height 23
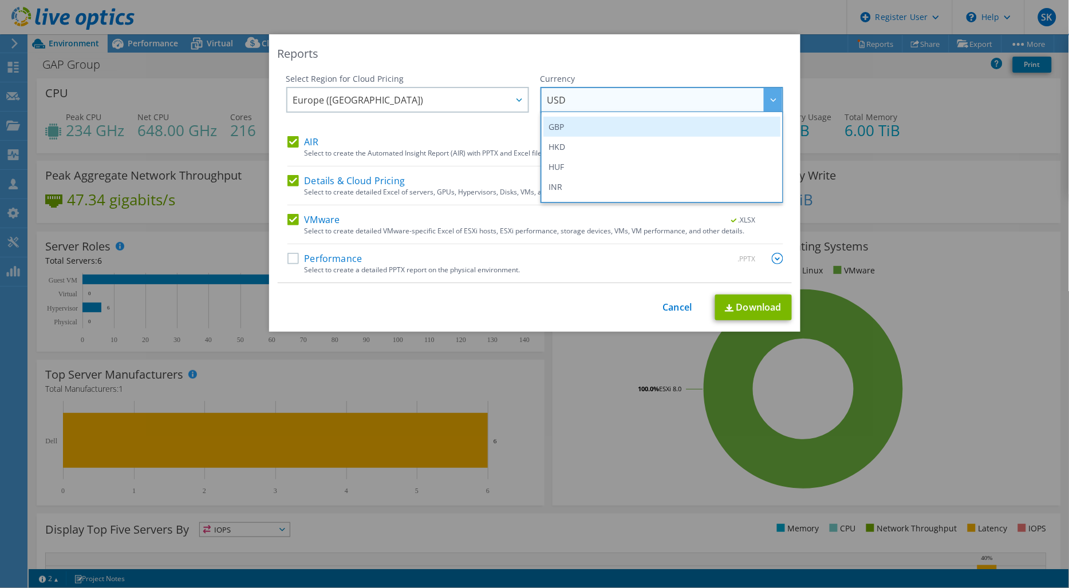
scroll to position [172, 0]
click at [680, 134] on li "GBP" at bounding box center [661, 133] width 237 height 20
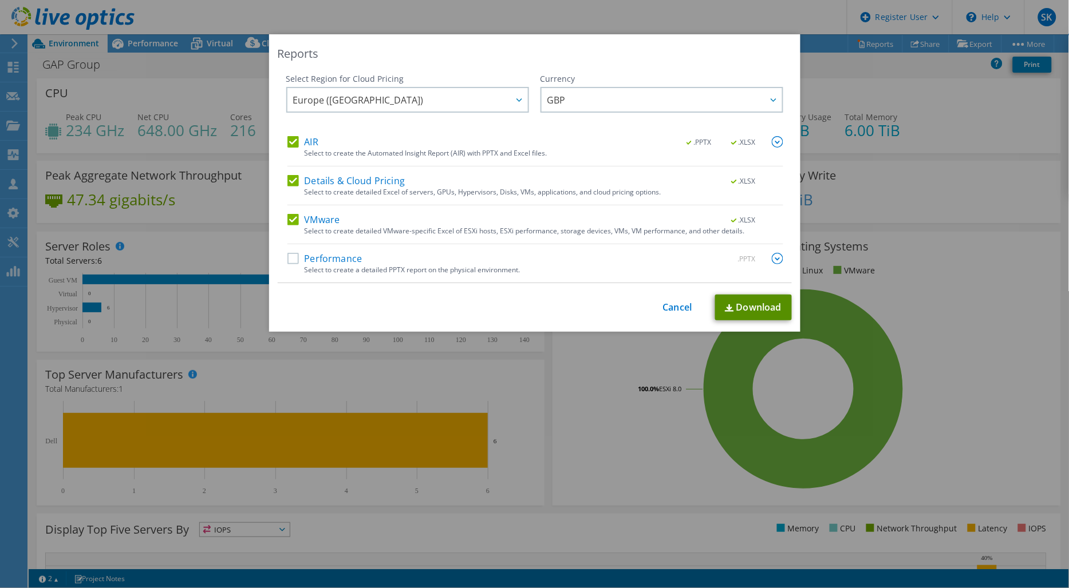
click at [742, 306] on link "Download" at bounding box center [753, 308] width 77 height 26
drag, startPoint x: 670, startPoint y: 309, endPoint x: 655, endPoint y: 319, distance: 18.3
click at [670, 309] on link "Cancel" at bounding box center [677, 307] width 29 height 11
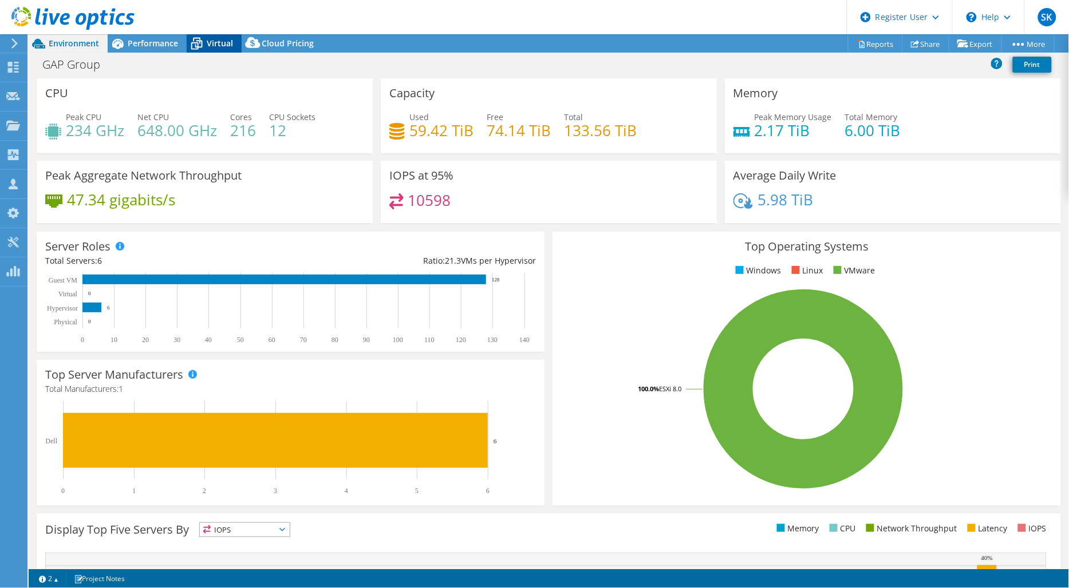
click at [204, 42] on icon at bounding box center [197, 44] width 20 height 20
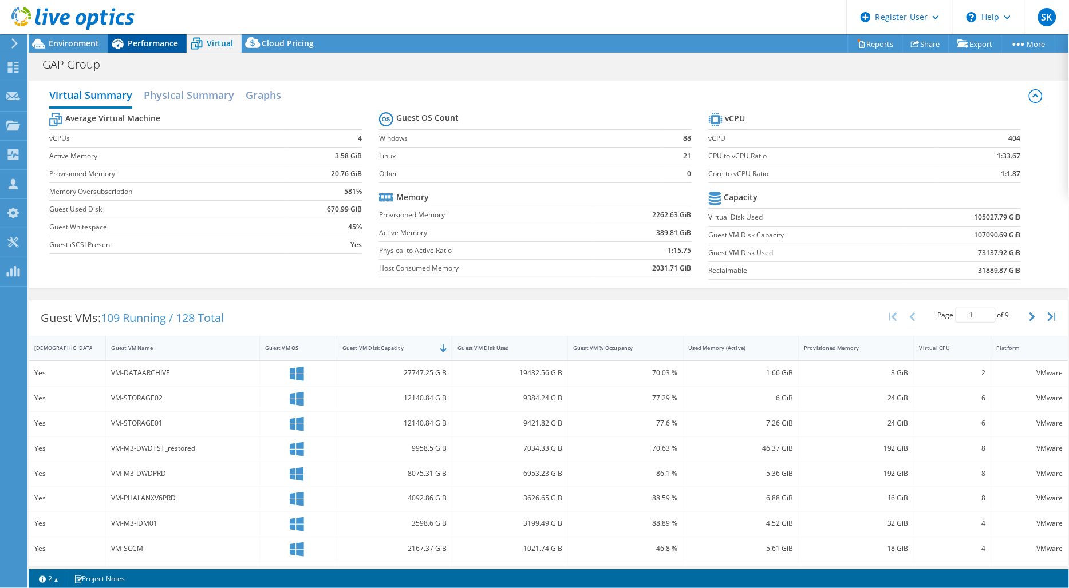
click at [160, 48] on span "Performance" at bounding box center [153, 43] width 50 height 11
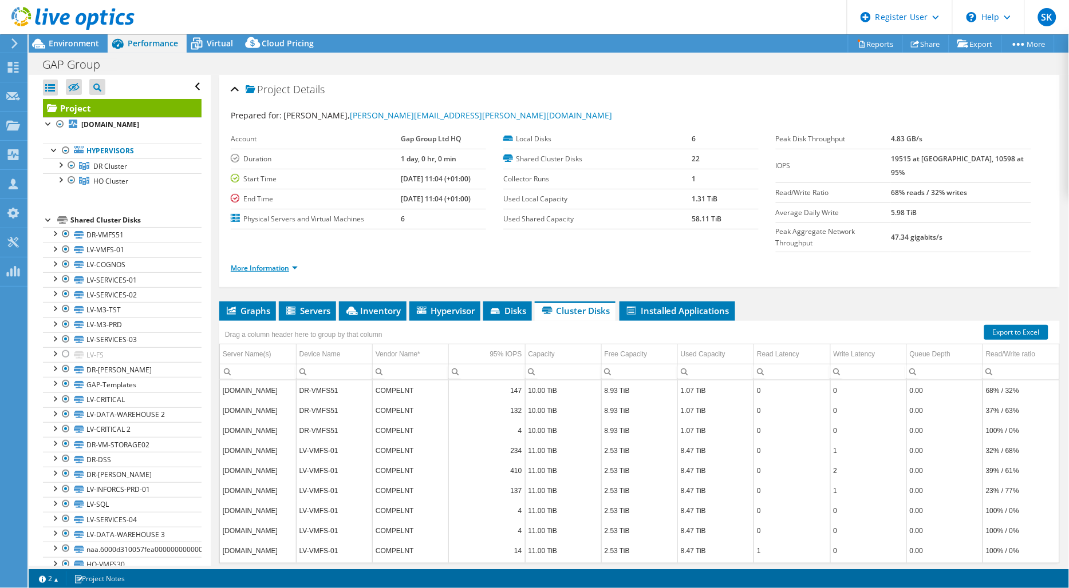
click at [297, 263] on link "More Information" at bounding box center [264, 268] width 67 height 10
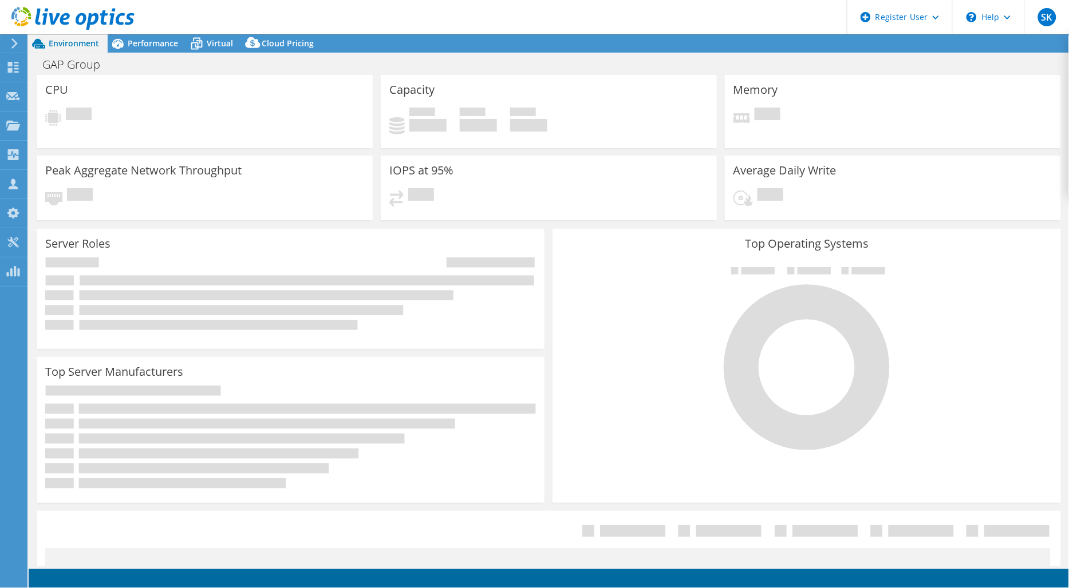
select select "EULondon"
select select "GBP"
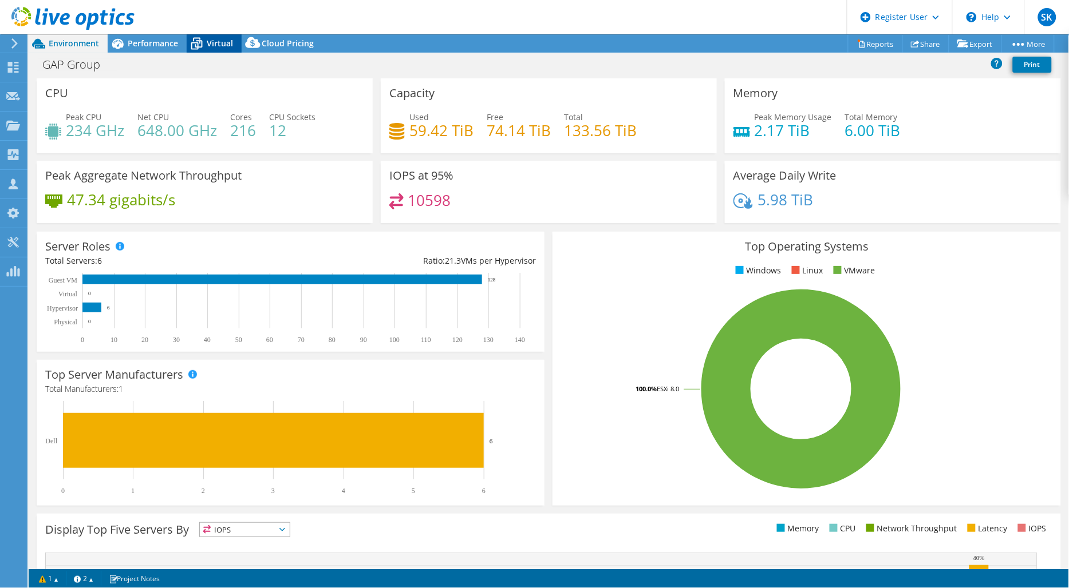
click at [193, 48] on icon at bounding box center [197, 44] width 20 height 20
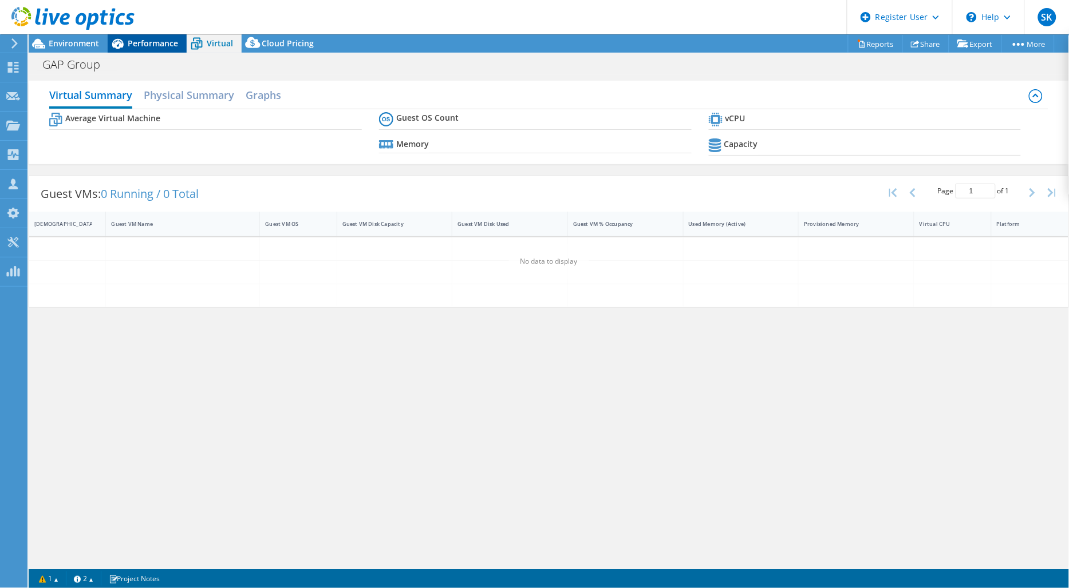
click at [167, 43] on span "Performance" at bounding box center [153, 43] width 50 height 11
